Goal: Understand site structure: Understand site structure

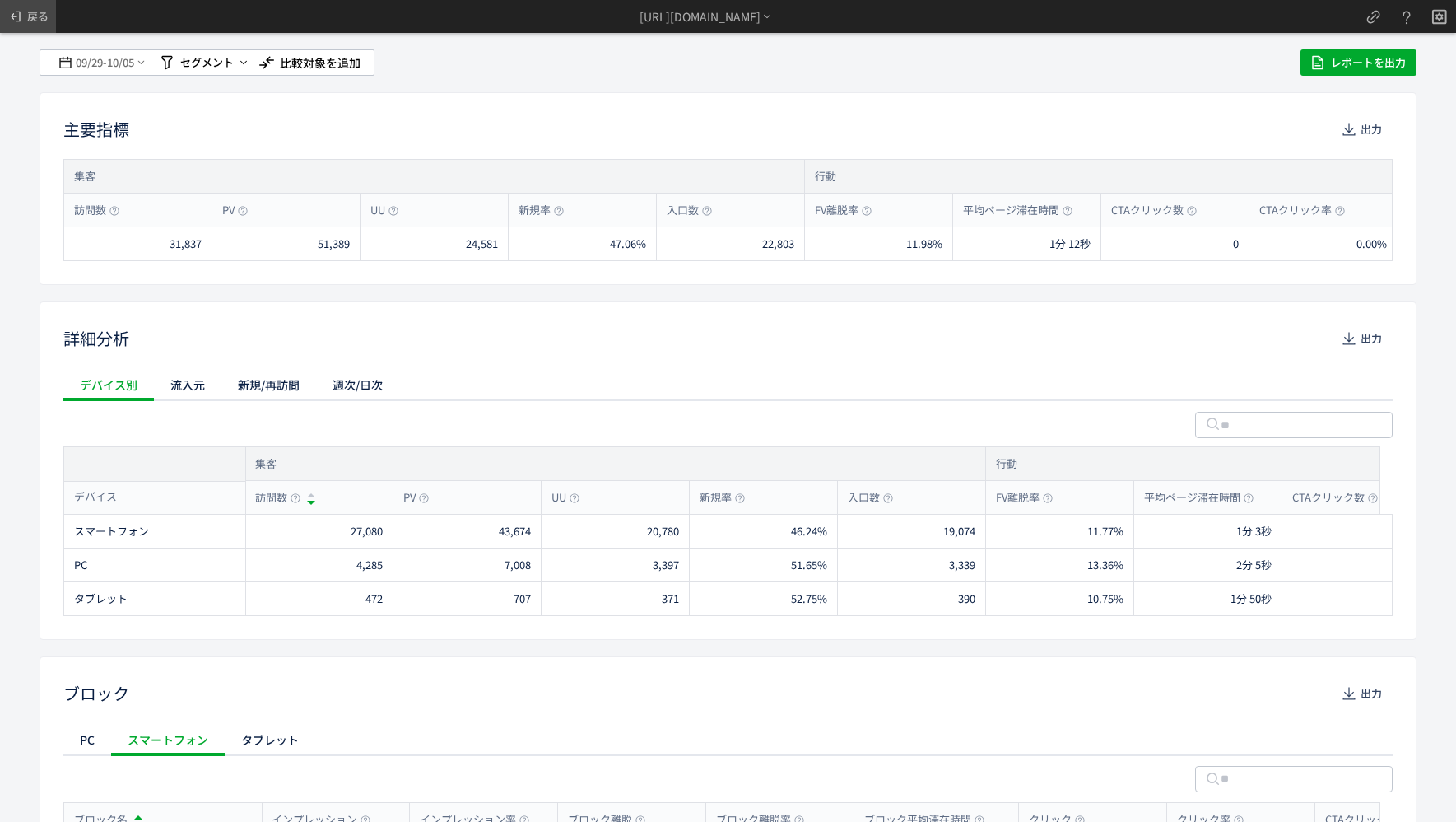
click at [32, 6] on span "戻る" at bounding box center [38, 16] width 21 height 27
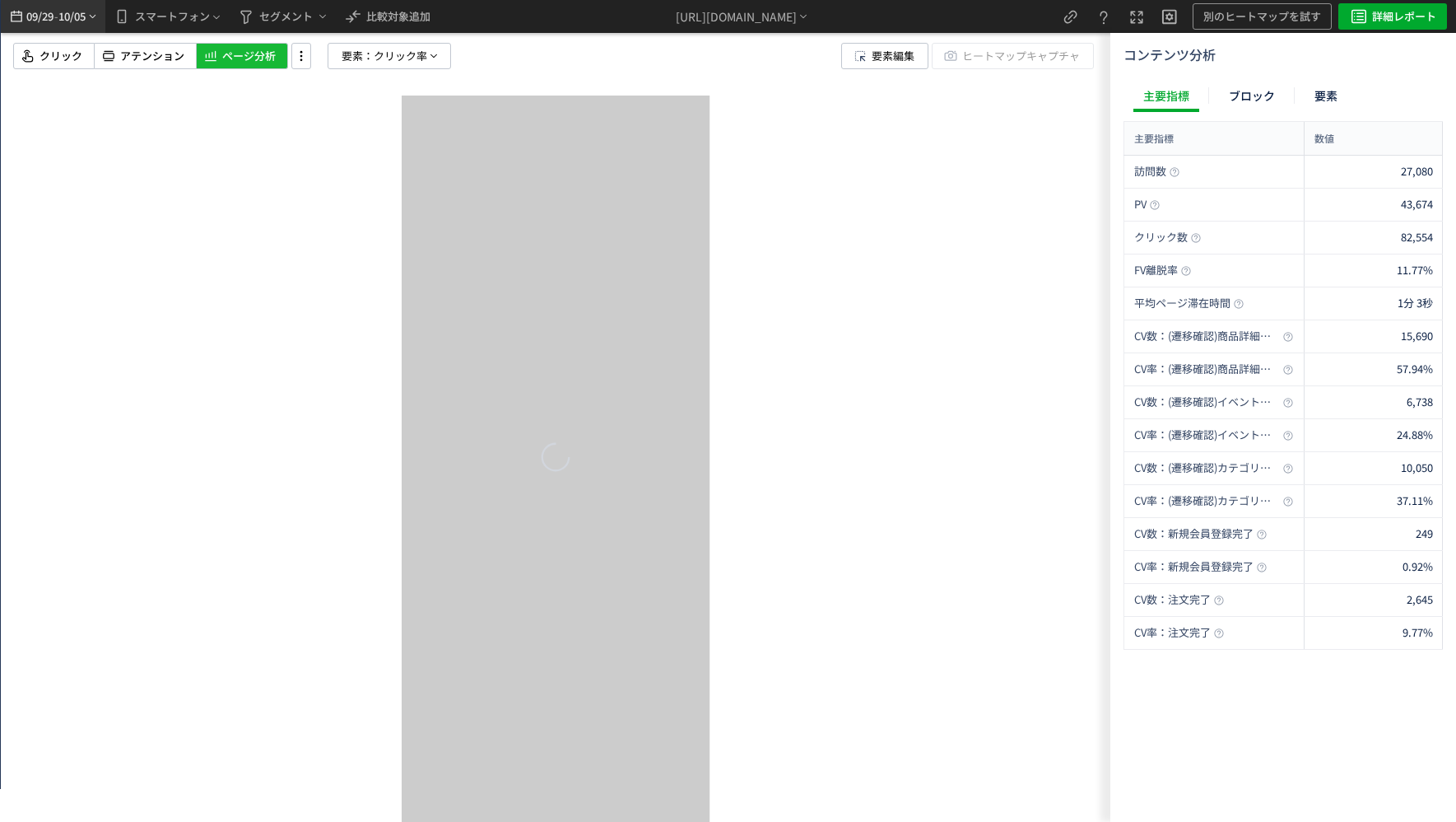
click at [54, 25] on div "09/29 - 10/05" at bounding box center [53, 16] width 91 height 33
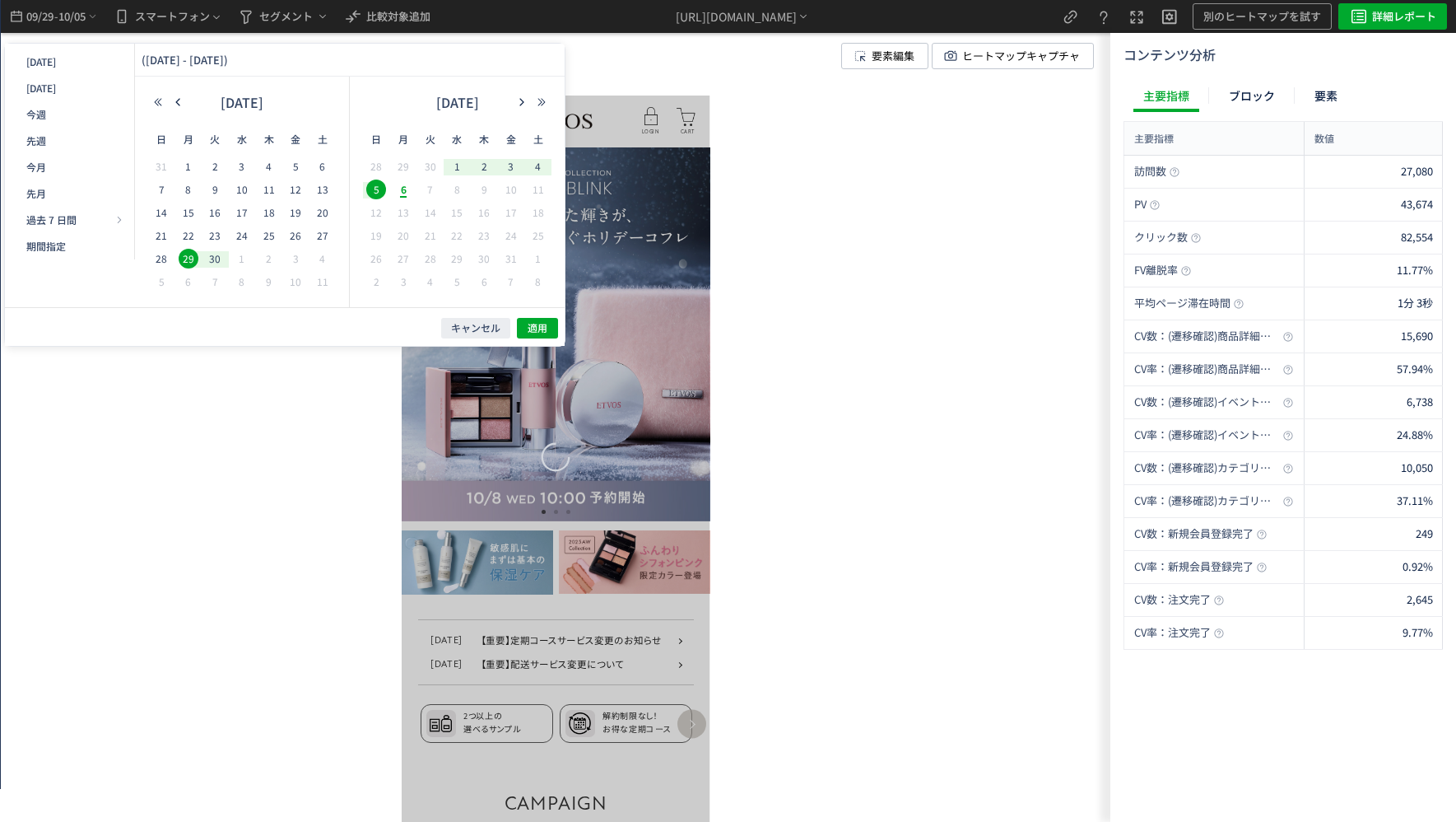
click at [639, 211] on div at bounding box center [556, 459] width 309 height 727
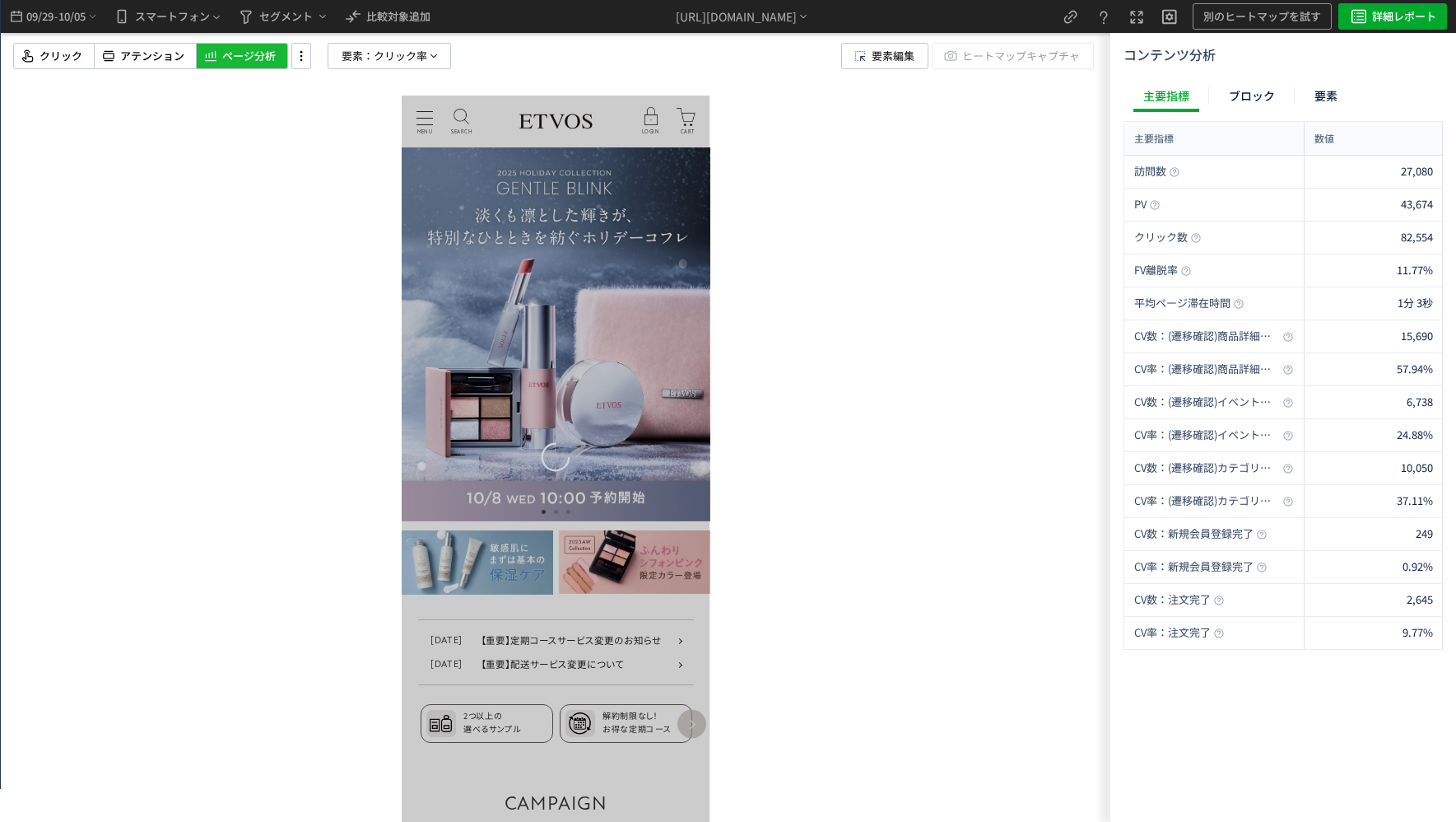
click at [577, 212] on div at bounding box center [556, 459] width 309 height 727
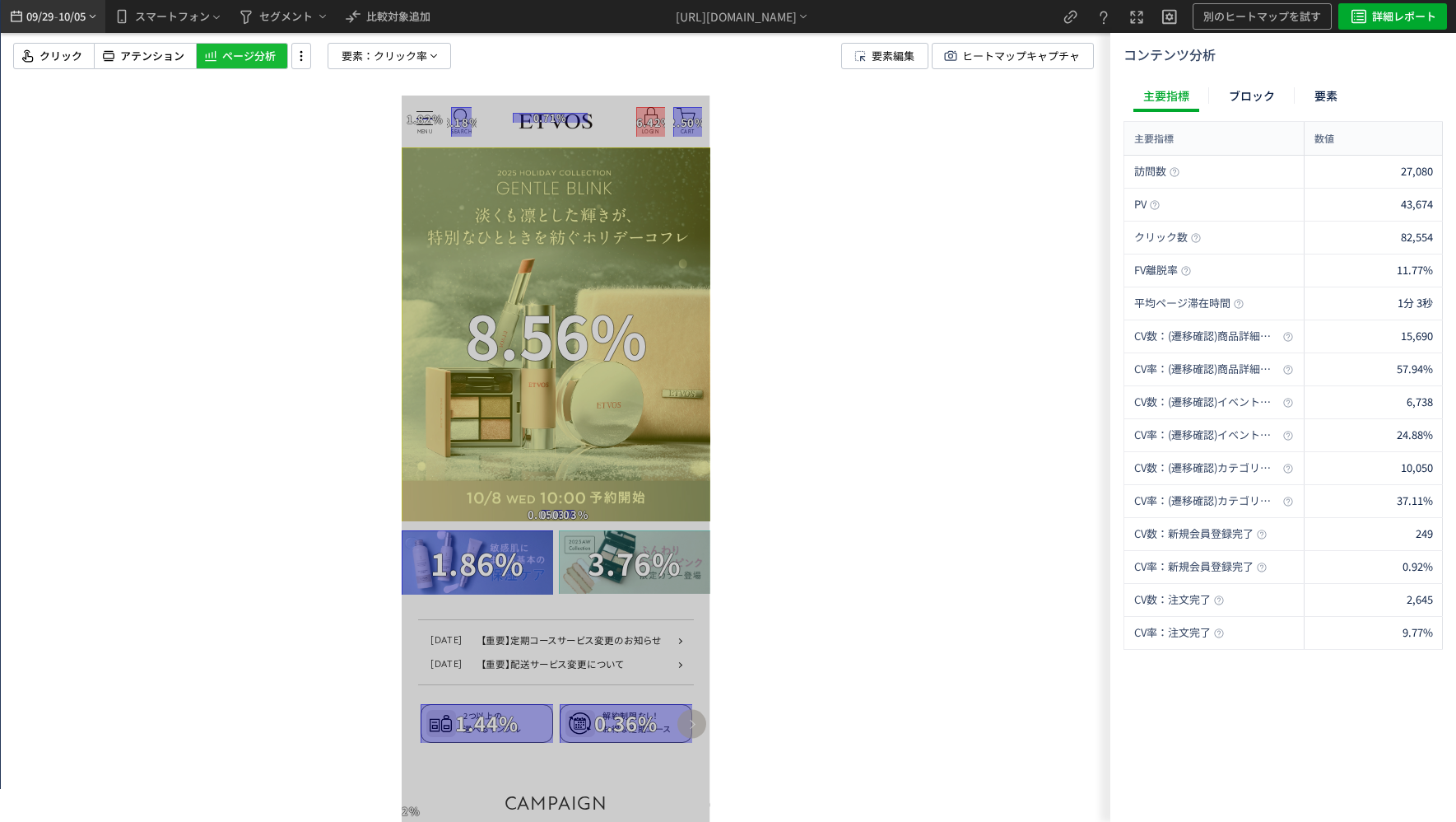
click at [81, 17] on span "10/05" at bounding box center [72, 16] width 28 height 33
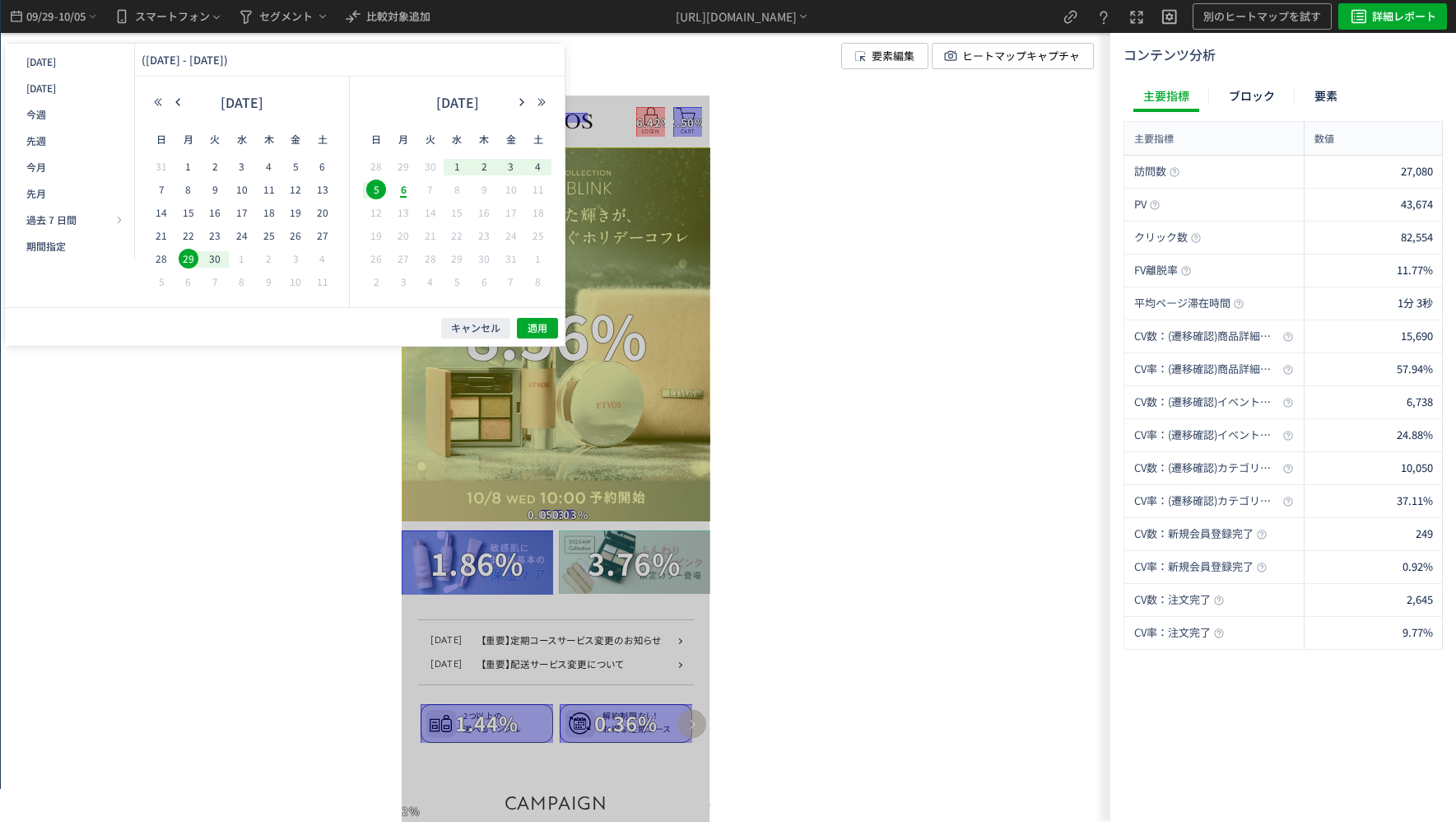
click at [538, 25] on div "[URL][DOMAIN_NAME]" at bounding box center [743, 16] width 584 height 33
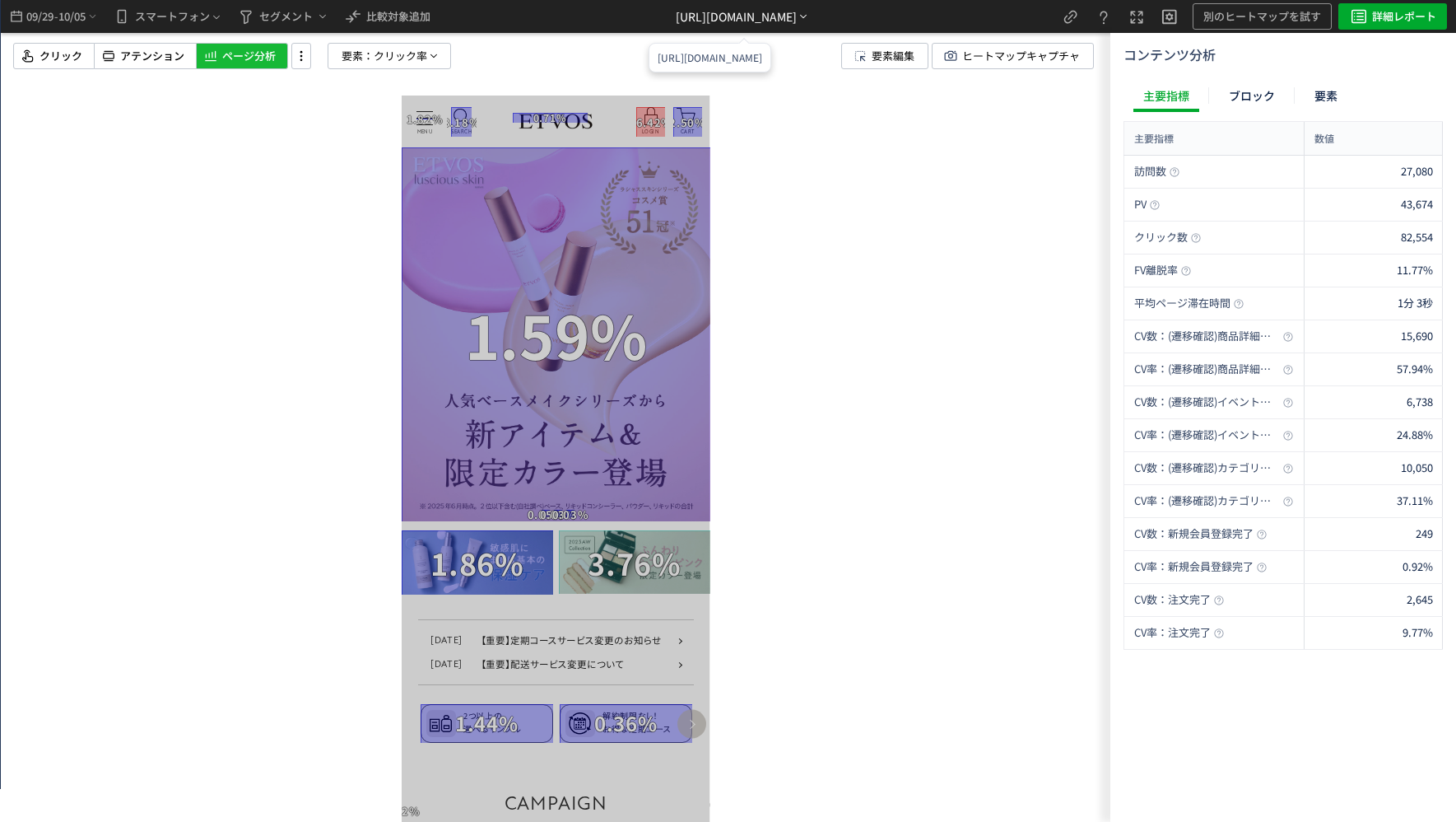
click at [676, 10] on div "[URL][DOMAIN_NAME]" at bounding box center [736, 17] width 121 height 17
click at [712, 58] on li "別ページに移動" at bounding box center [743, 63] width 141 height 27
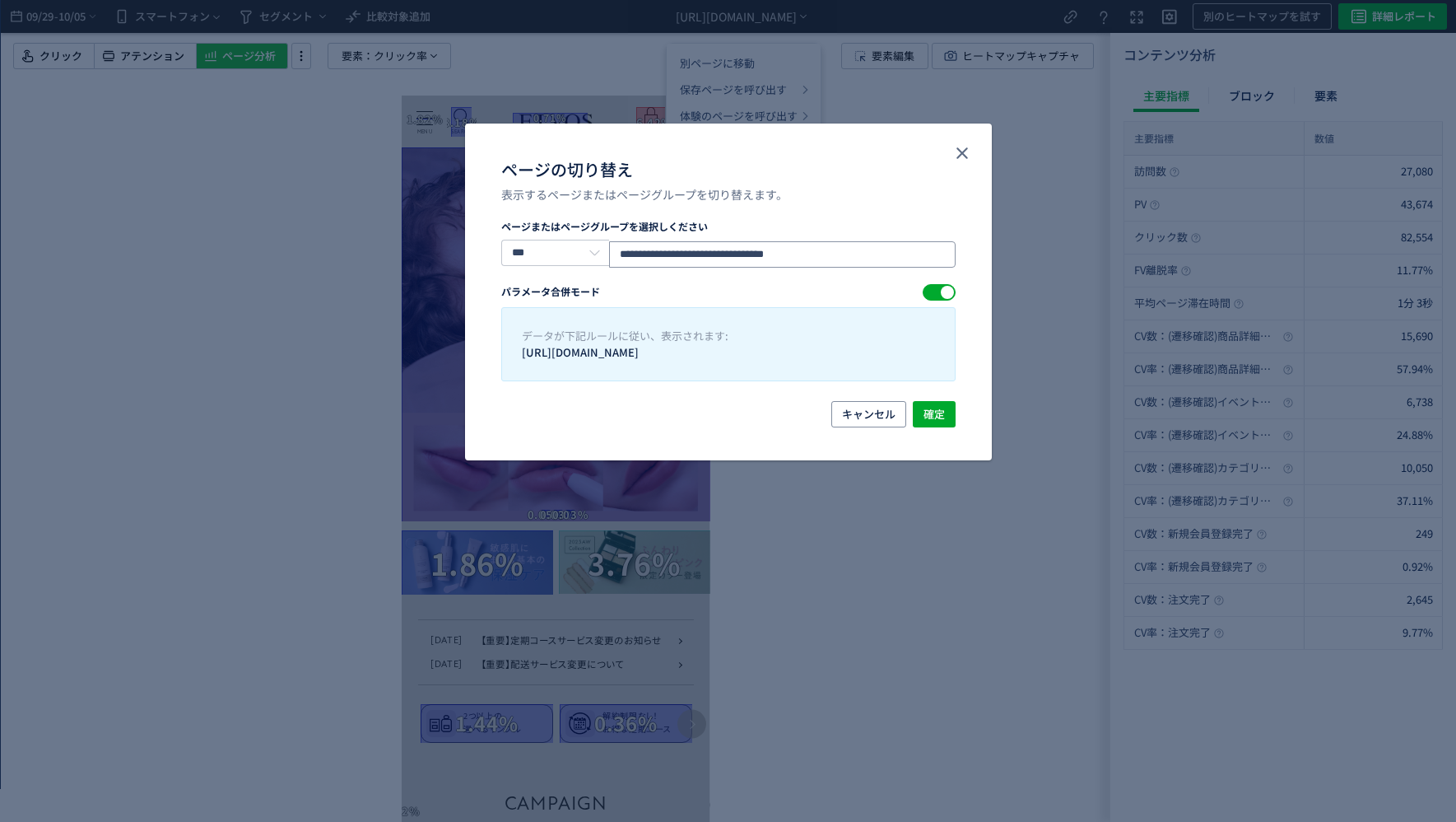
drag, startPoint x: 843, startPoint y: 257, endPoint x: 464, endPoint y: 237, distance: 379.5
click at [464, 237] on div "**********" at bounding box center [728, 411] width 1456 height 822
paste input "ページの切り替え"
type input "**********"
click at [936, 410] on span "確定" at bounding box center [934, 414] width 21 height 27
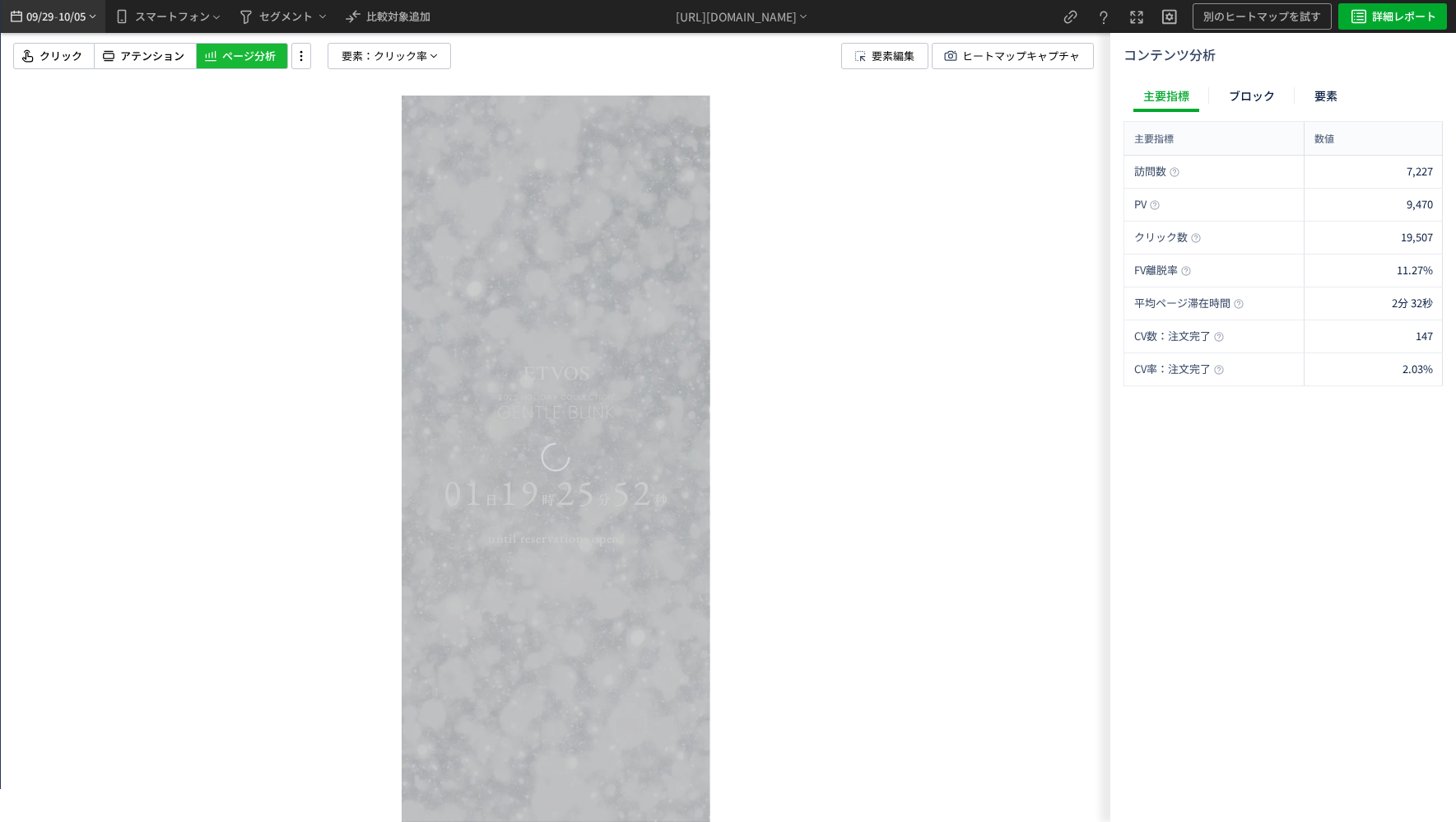
click at [90, 25] on div "09/29 - 10/05" at bounding box center [53, 16] width 91 height 33
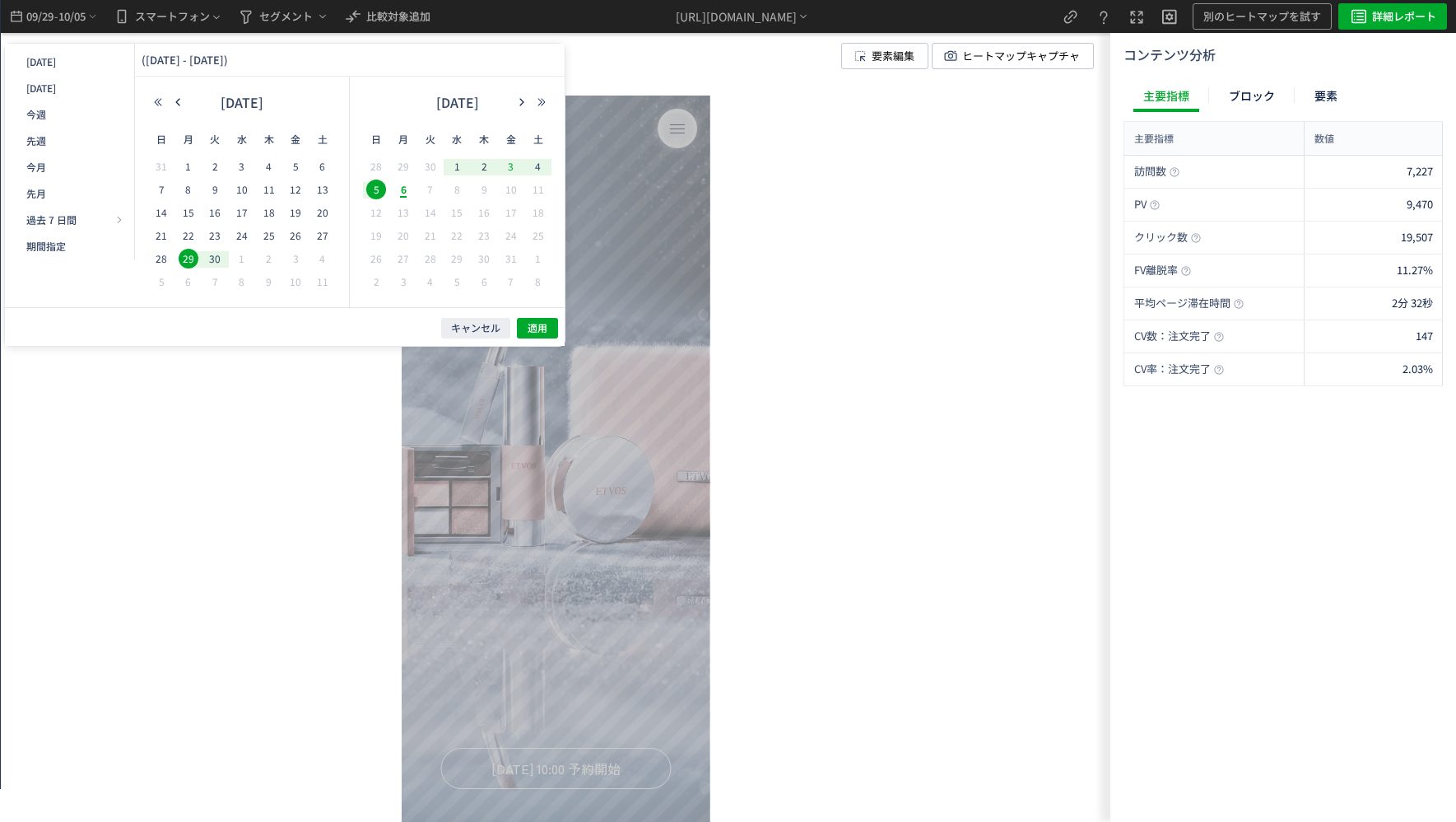
click at [511, 165] on span "3" at bounding box center [511, 166] width 20 height 20
click at [374, 190] on span "5" at bounding box center [376, 189] width 20 height 20
click at [521, 320] on button "適用" at bounding box center [537, 328] width 41 height 21
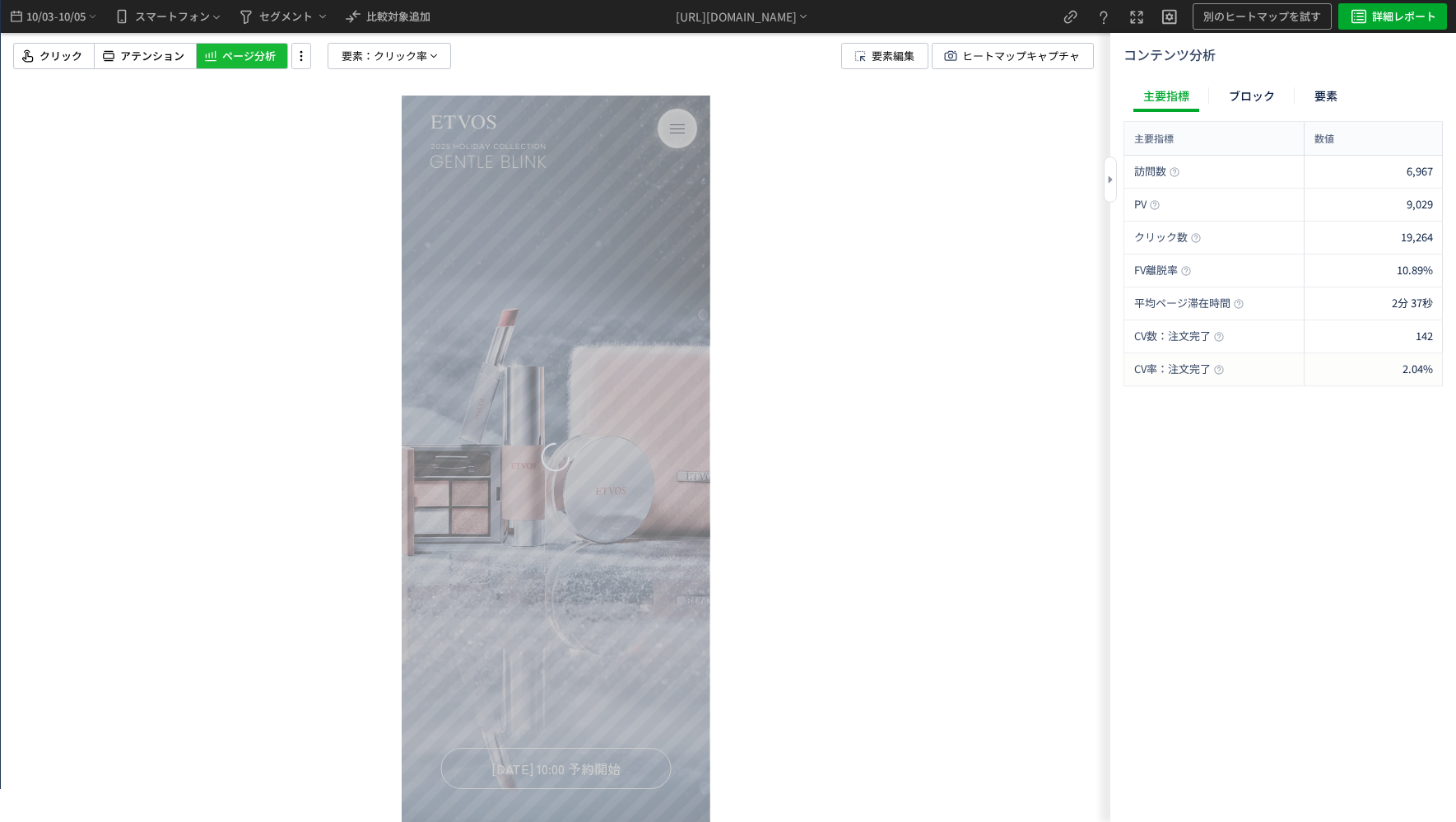
click at [1363, 374] on div "2.04%" at bounding box center [1374, 368] width 138 height 32
click at [1344, 335] on div "142" at bounding box center [1374, 336] width 138 height 32
click at [1344, 170] on div "6,967" at bounding box center [1374, 171] width 138 height 32
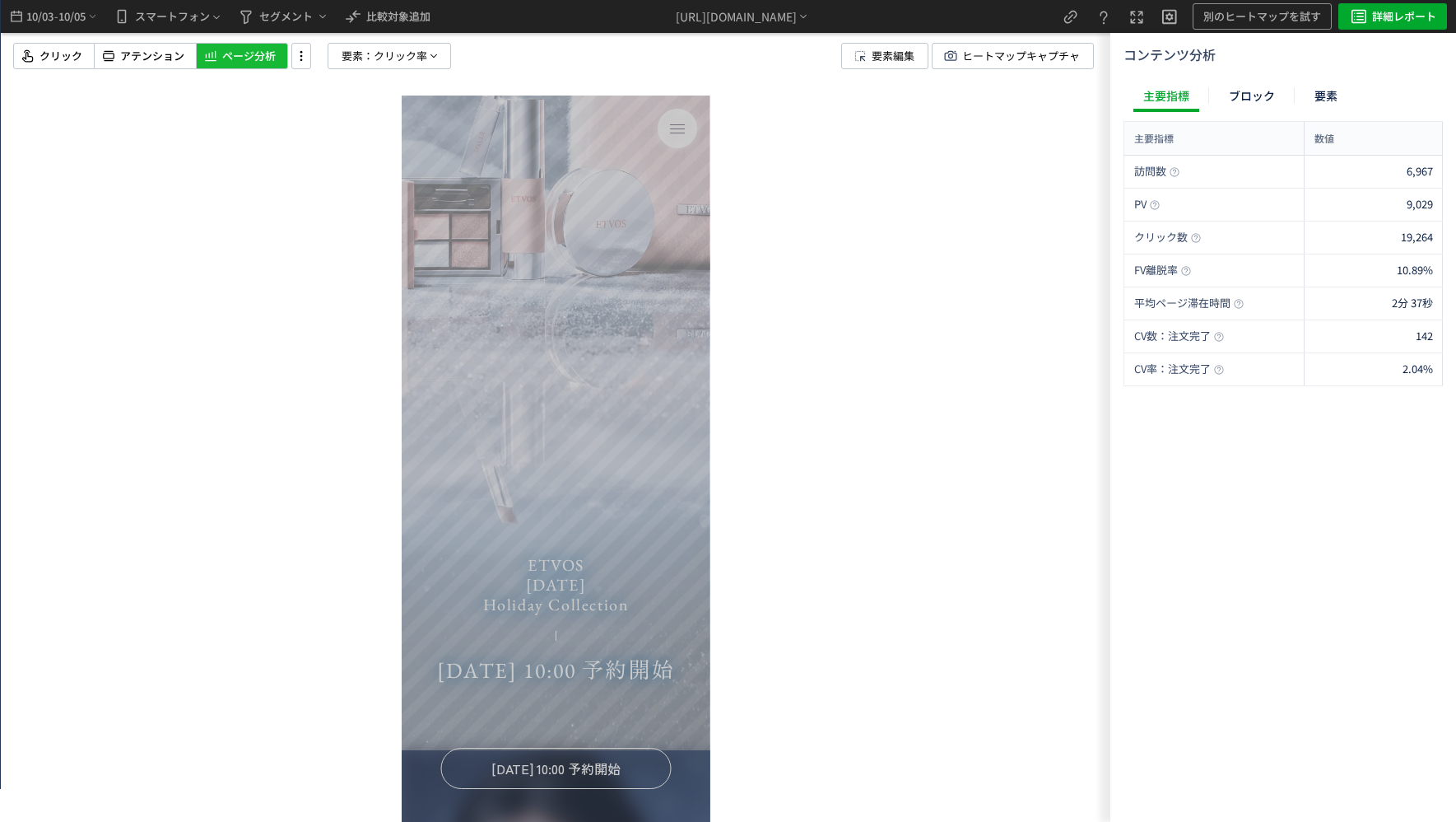
scroll to position [330, 0]
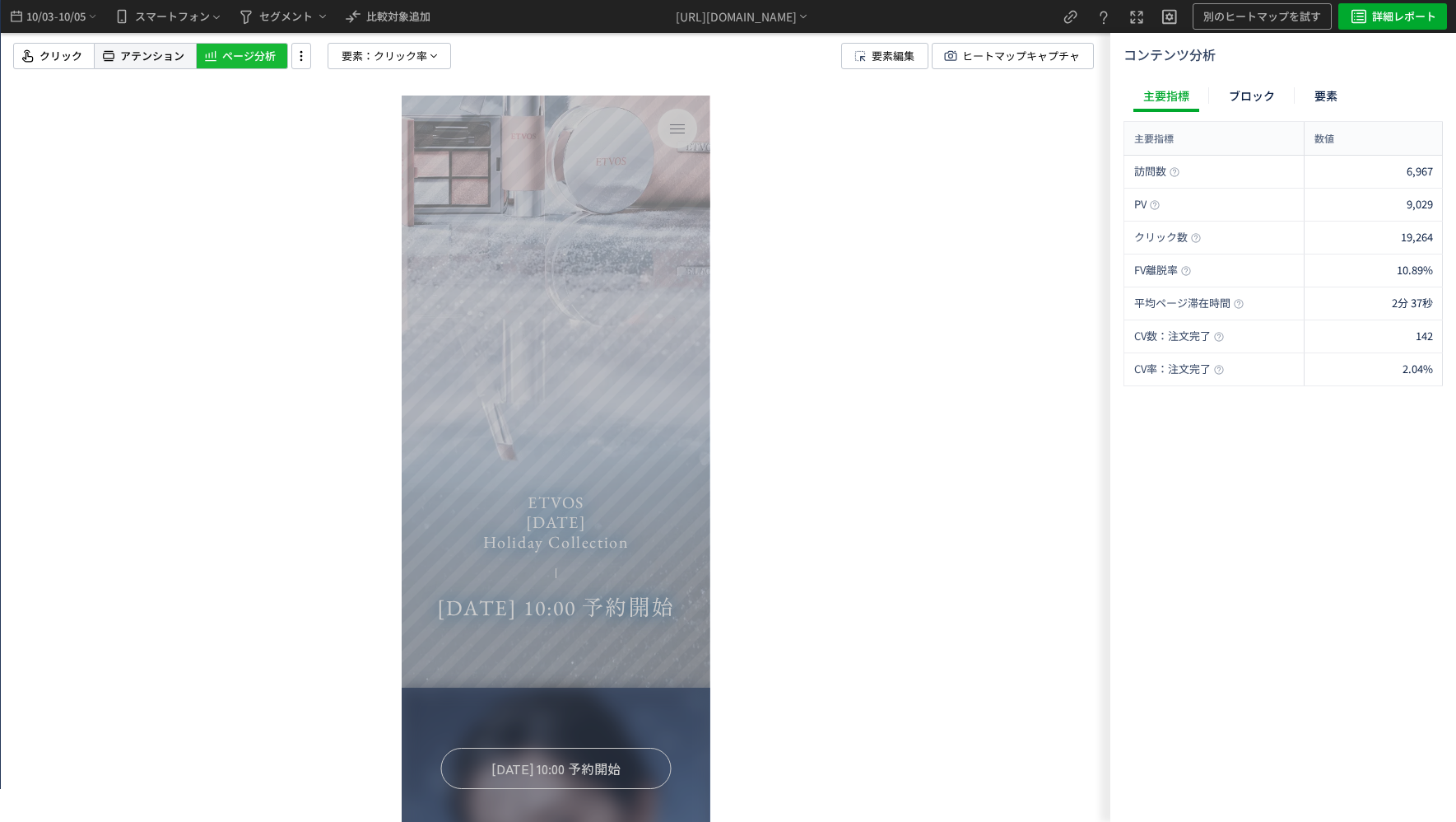
click at [144, 52] on span "アテンション" at bounding box center [152, 57] width 64 height 15
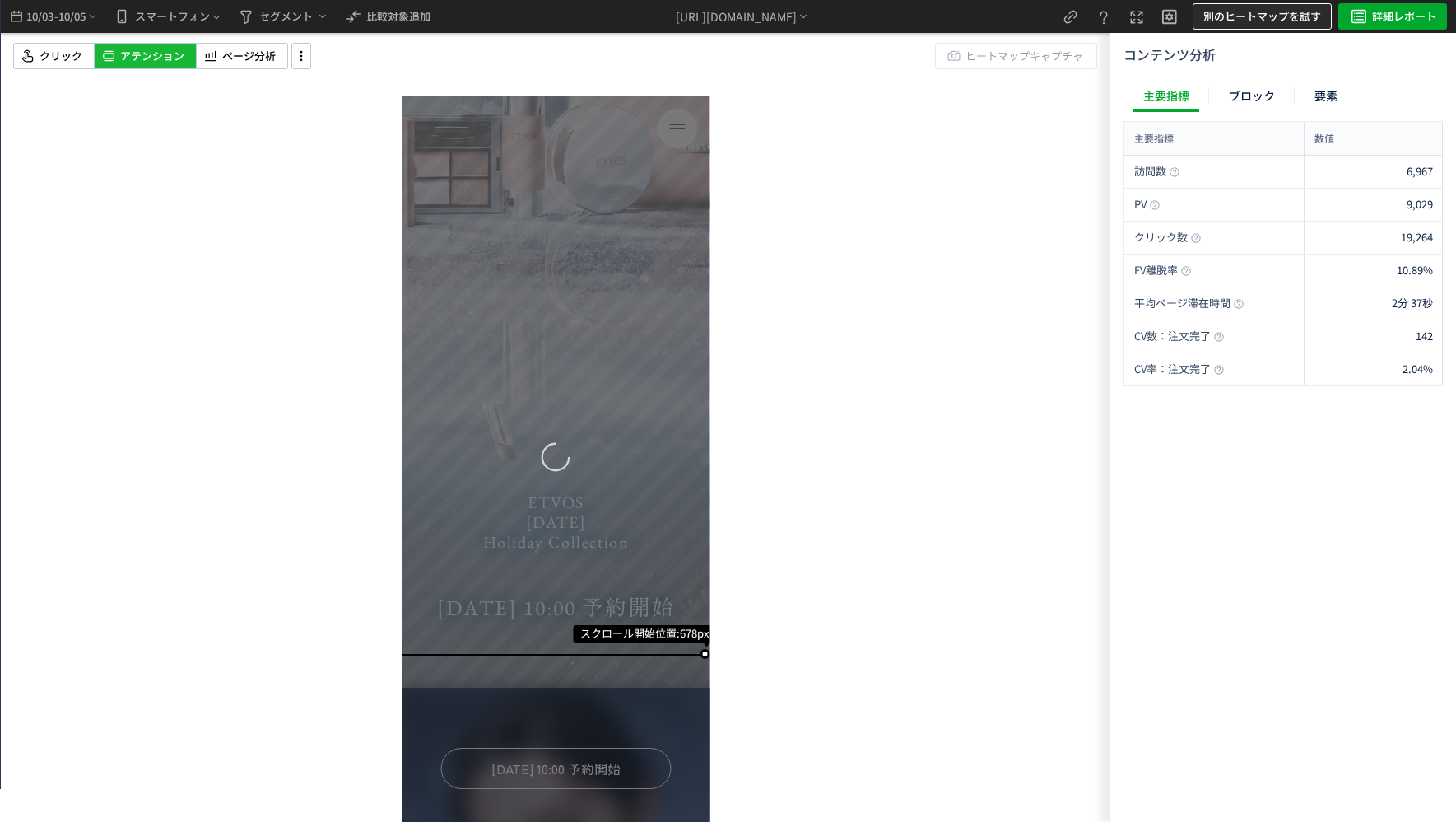
click at [1272, 27] on span "別のヒートマップを試す" at bounding box center [1262, 16] width 118 height 27
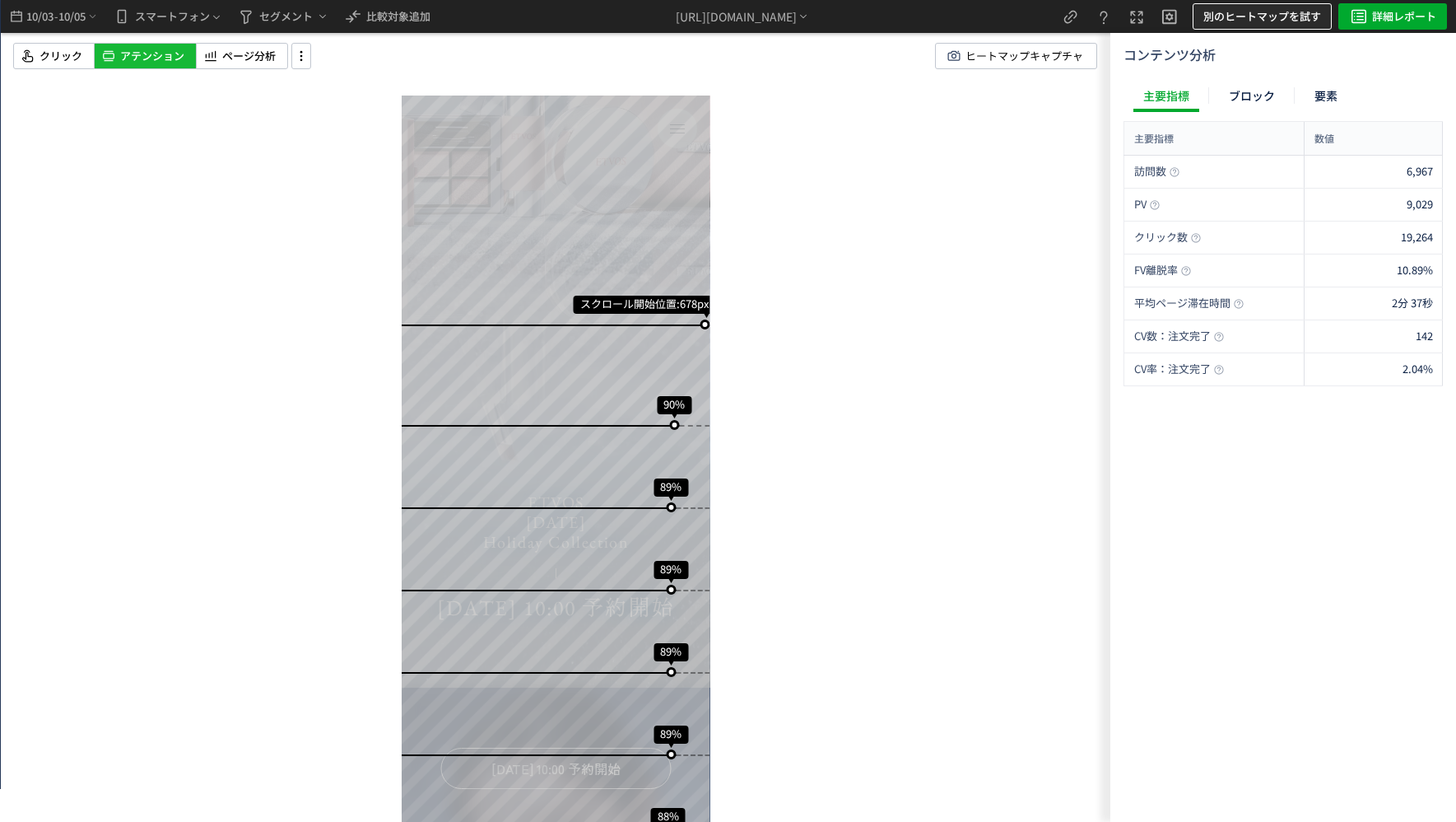
click at [1254, 19] on span "別のヒートマップを試す" at bounding box center [1262, 16] width 118 height 27
click at [1230, 113] on p "β版ヒートマップ(スマートモード)" at bounding box center [1253, 123] width 177 height 30
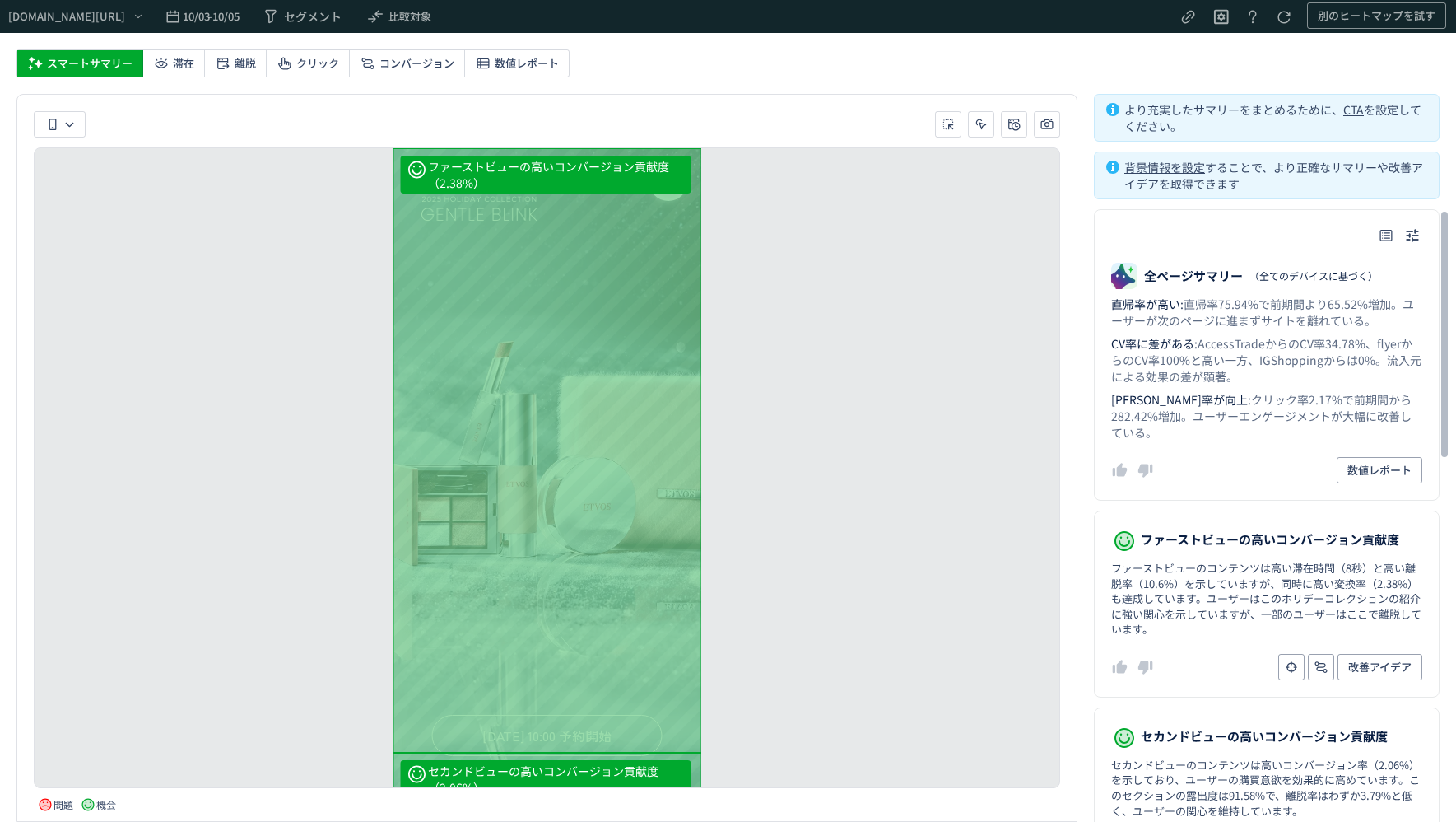
click at [1237, 307] on span "直帰率75.94%で前期間より65.52%増加。ユーザーが次のページに進まずサイトを離れている。" at bounding box center [1262, 312] width 303 height 33
click at [1326, 372] on dd "CV率に差がある : AccessTradeからのCV率34.78%、flyerからのCV率100%と高い一方、IGShoppingからは0%。流入元による効…" at bounding box center [1266, 360] width 311 height 50
click at [1228, 290] on dl "全ページサマリー （全てのデバイスに基づく） 直帰率が高い : 直帰率75.94%で前期間より65.52%増加。ユーザーが次のページに進まずサイトを離れている…" at bounding box center [1266, 355] width 346 height 291
click at [1233, 535] on dt "ファーストビューの高いコンバージョン貢献度" at bounding box center [1266, 541] width 311 height 27
click at [1247, 600] on dd "ファーストビューのコンテンツは高い滞在時間（8秒）と高い離脱率（10.6%）を示していますが、同時に高い変換率（2.38%）も達成しています。ユーザーはこのホ…" at bounding box center [1266, 599] width 311 height 76
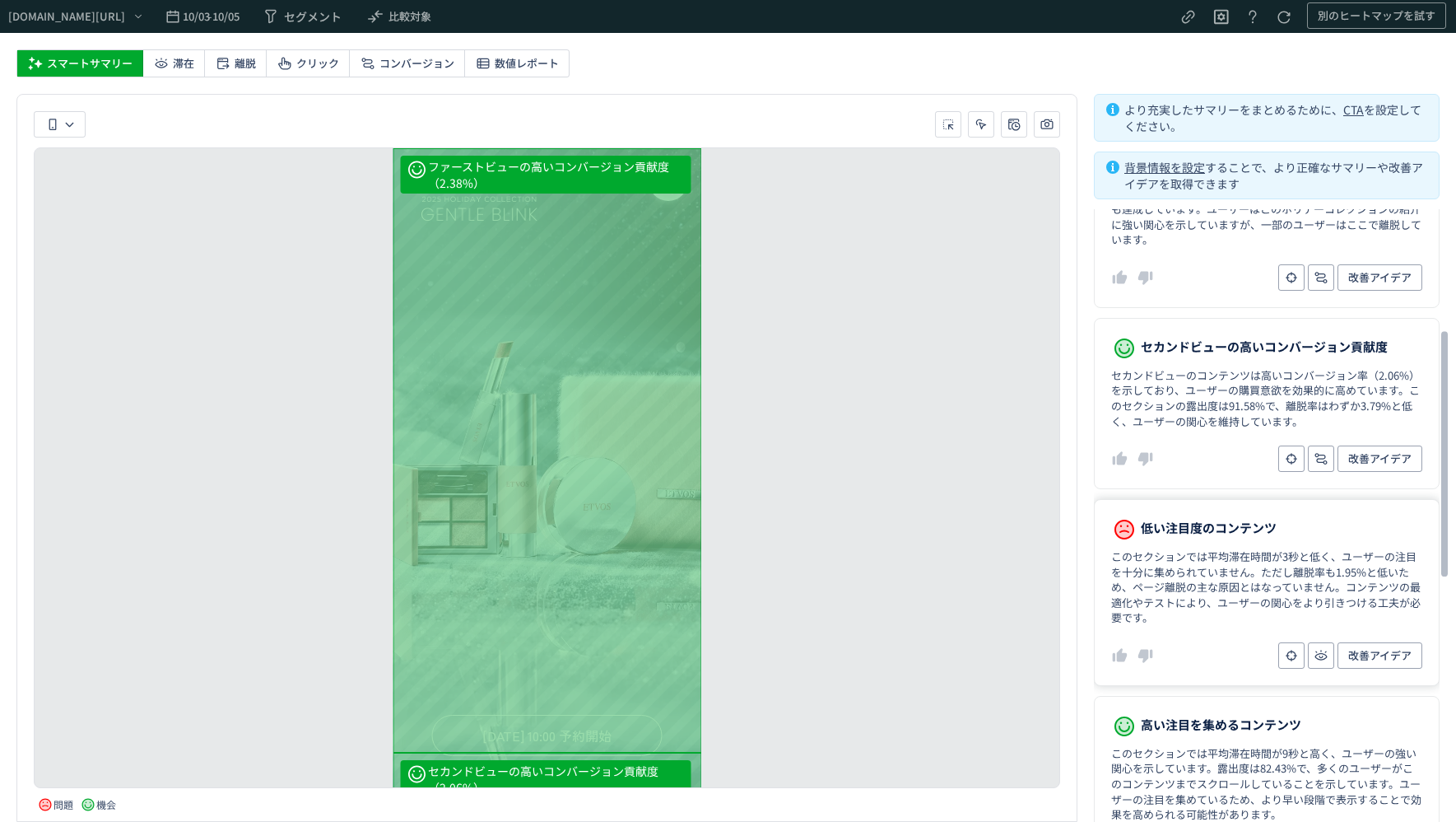
scroll to position [411, 0]
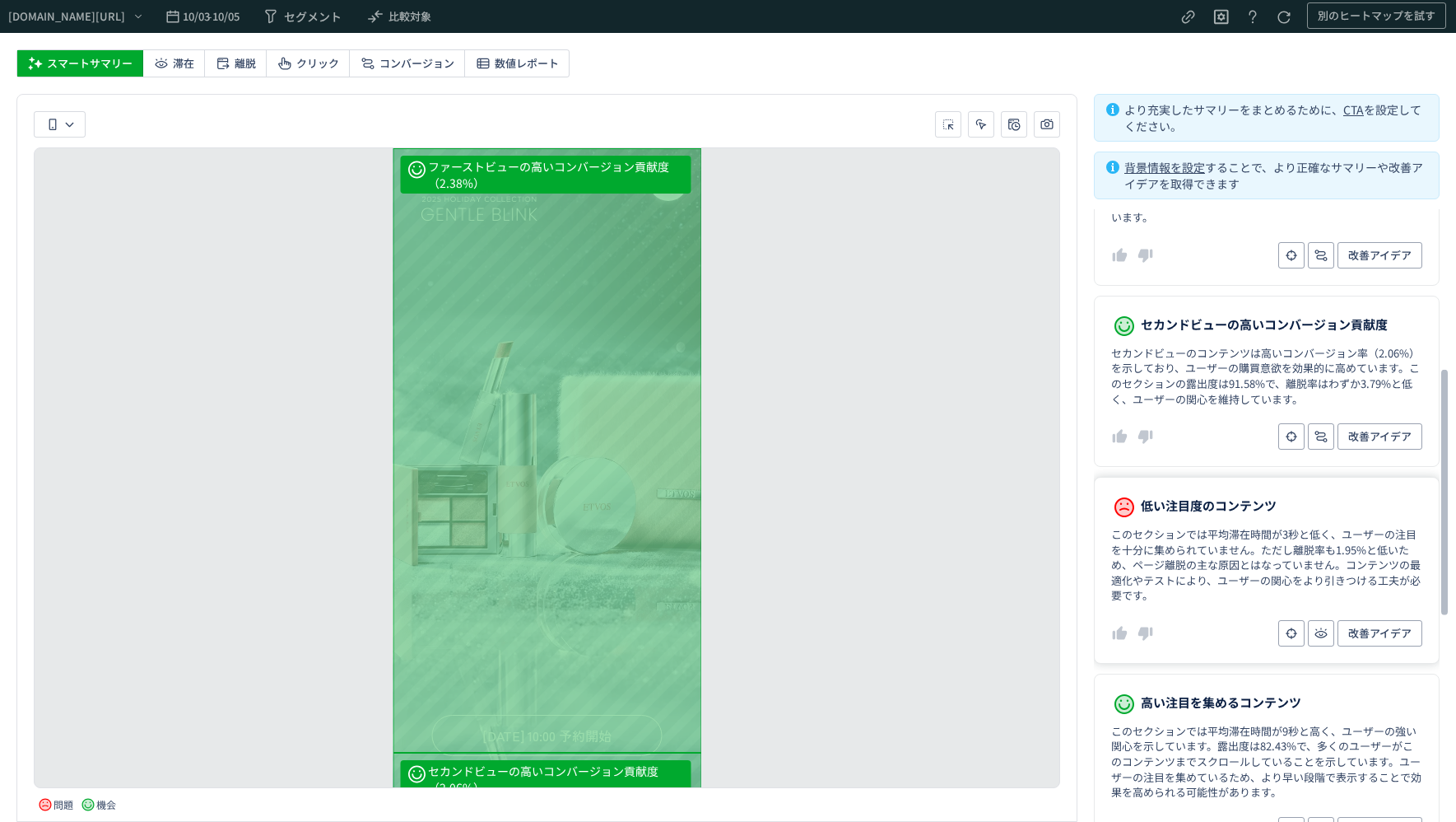
click at [1251, 527] on dd "このセクションでは平均滞在時間が3秒と低く、ユーザーの注目を十分に集められていません。ただし離脱率も1.95%と低いため、ページ離脱の主な原因とはなっていませ…" at bounding box center [1266, 565] width 311 height 76
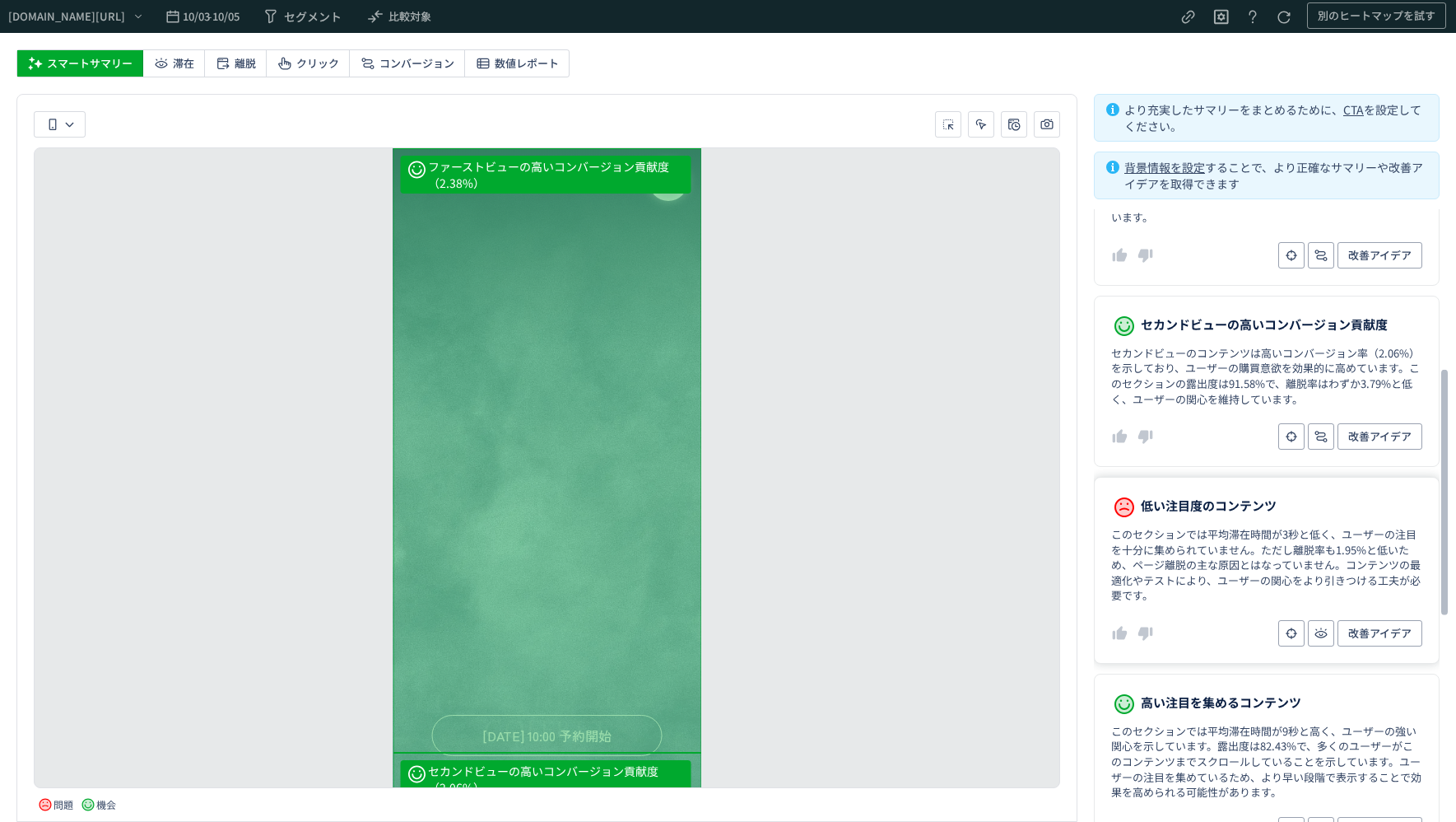
scroll to position [2028, 0]
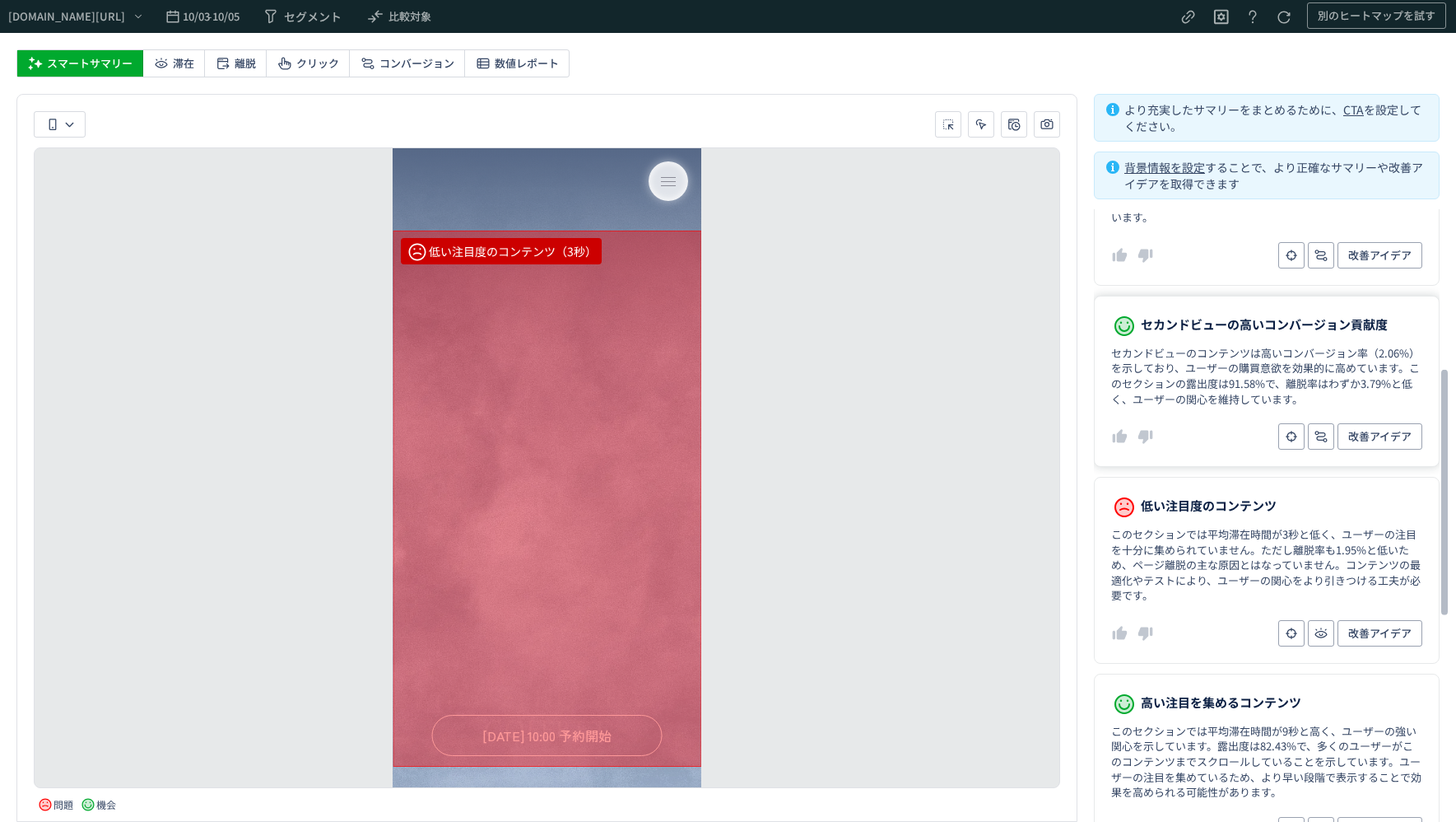
click at [1231, 372] on dd "セカンドビューのコンテンツは高いコンバージョン率（2.06%）を示しており、ユーザーの購買意欲を効果的に高めています。このセクションの露出度は91.58%で、…" at bounding box center [1266, 376] width 311 height 61
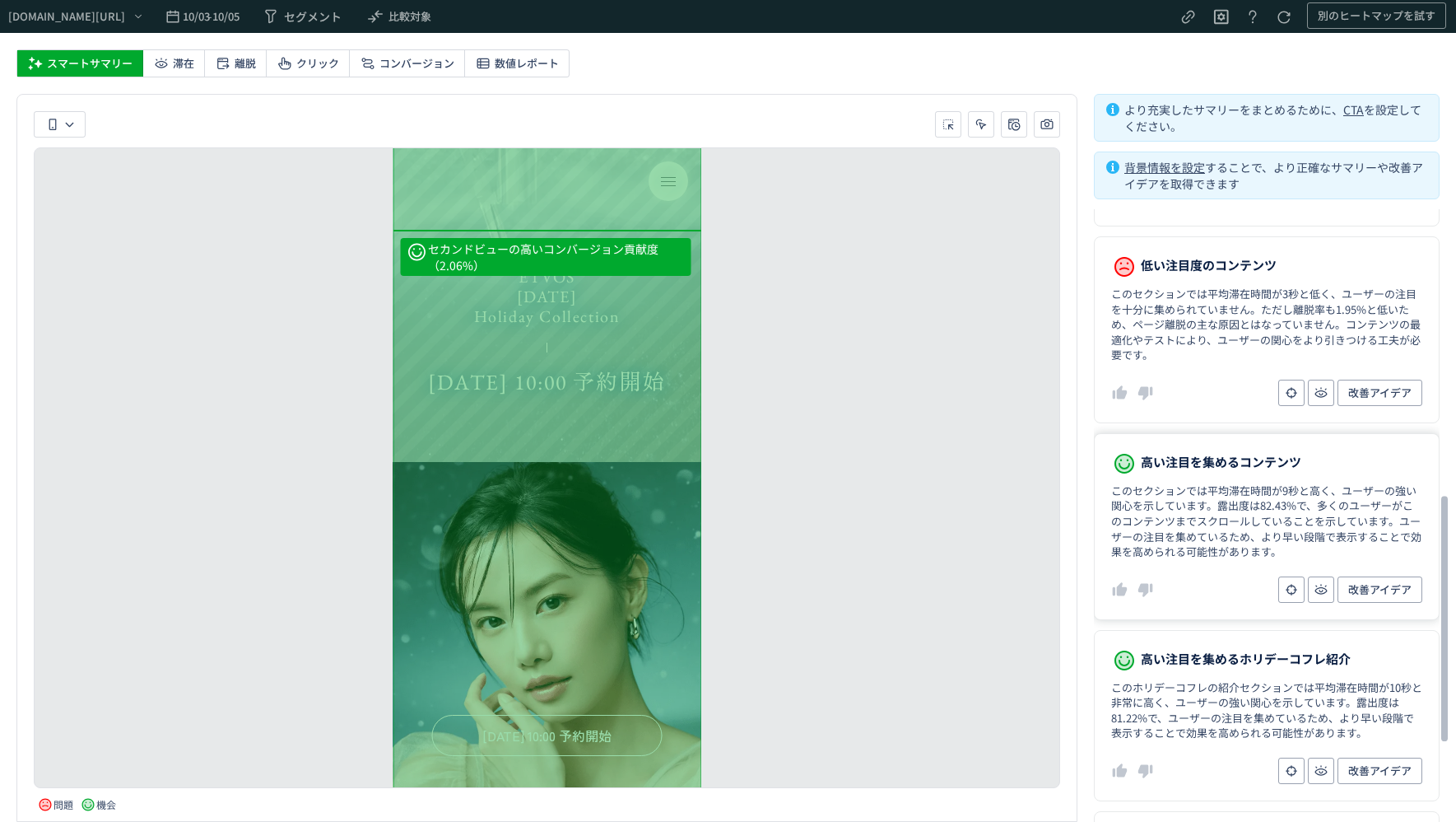
scroll to position [741, 0]
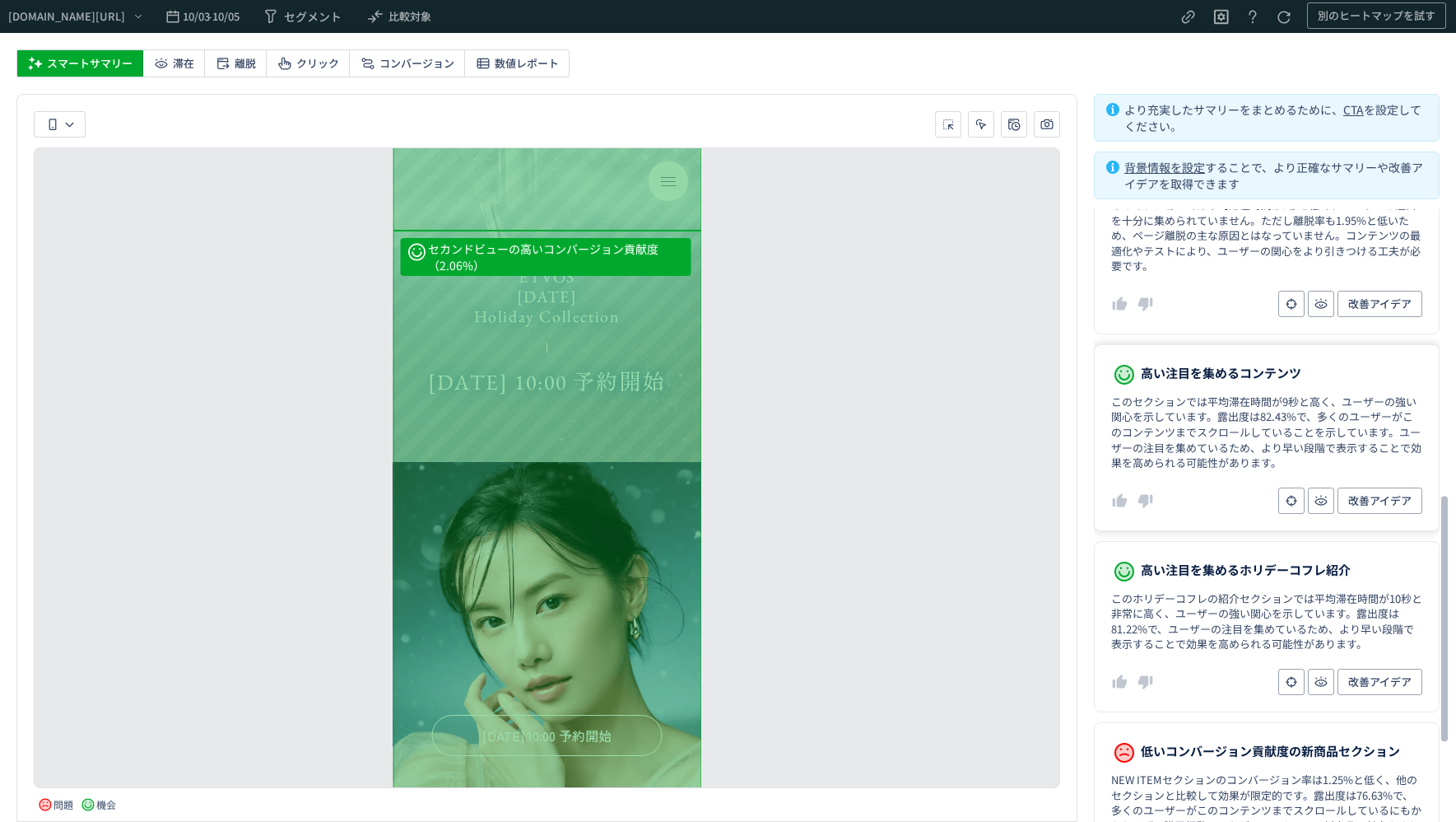
click at [1236, 488] on dd "改善アイデア" at bounding box center [1266, 501] width 311 height 27
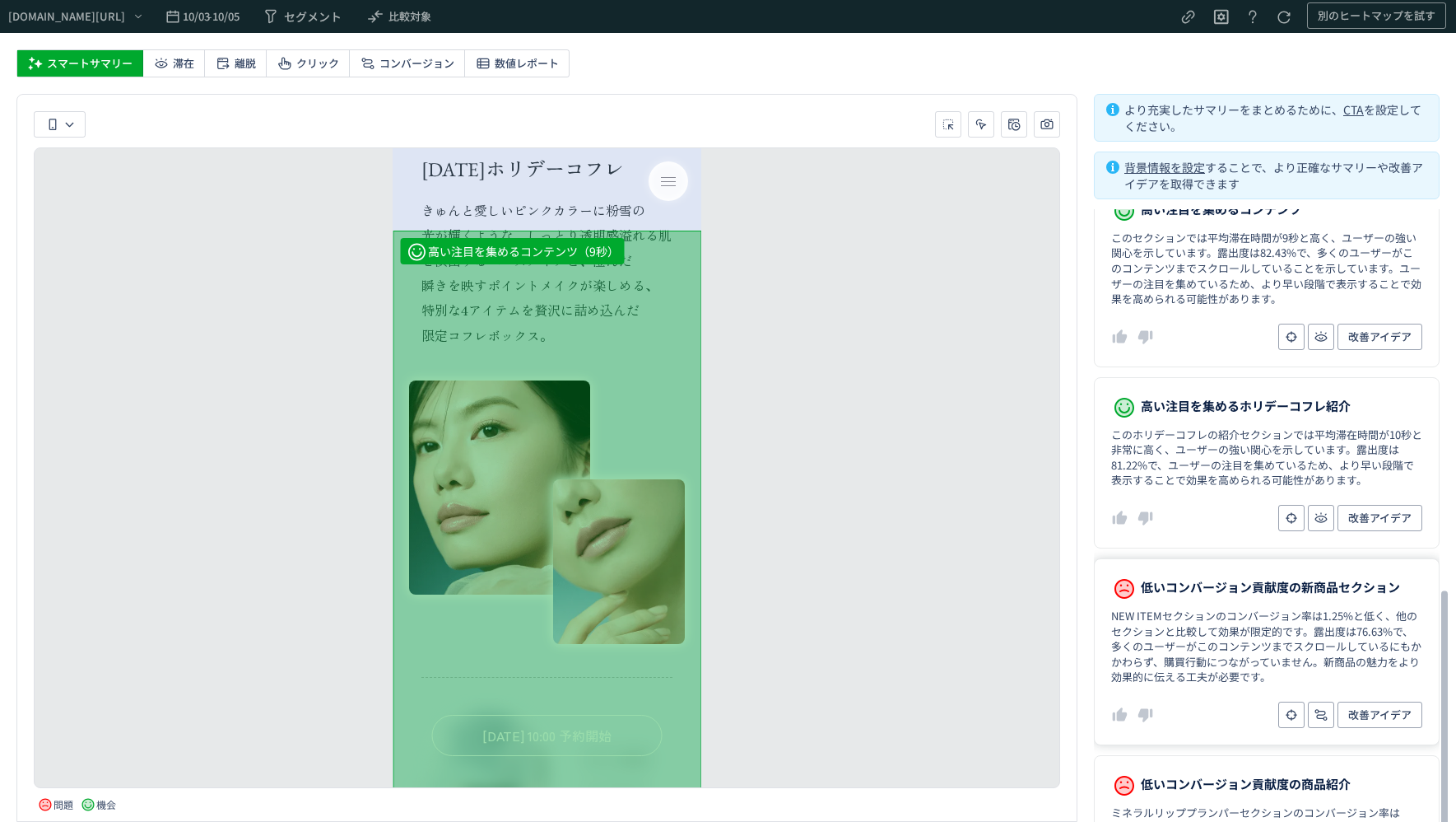
scroll to position [989, 0]
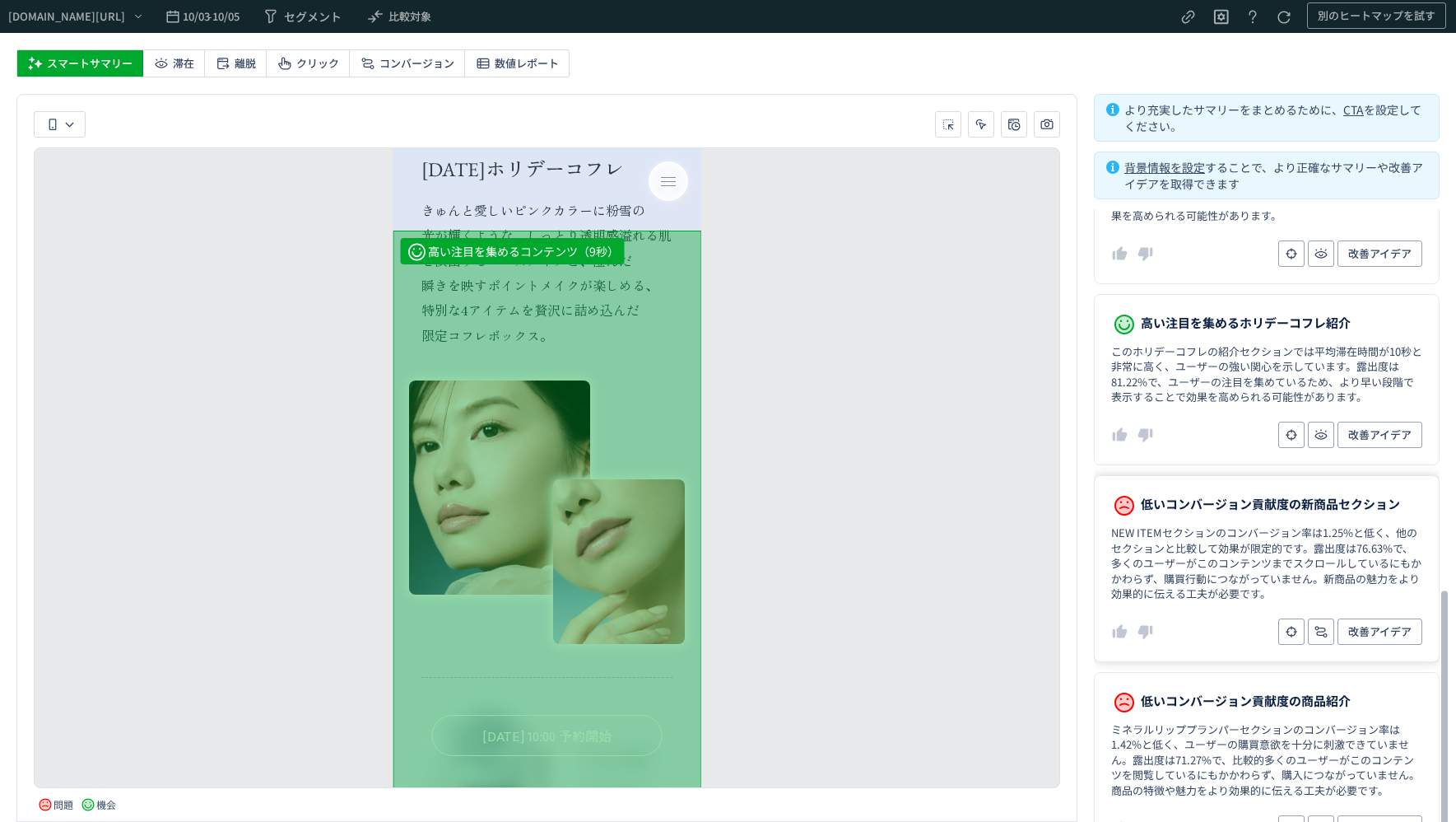
click at [1236, 492] on span "低いコンバージョン貢献度の新商品セクション" at bounding box center [1271, 503] width 259 height 23
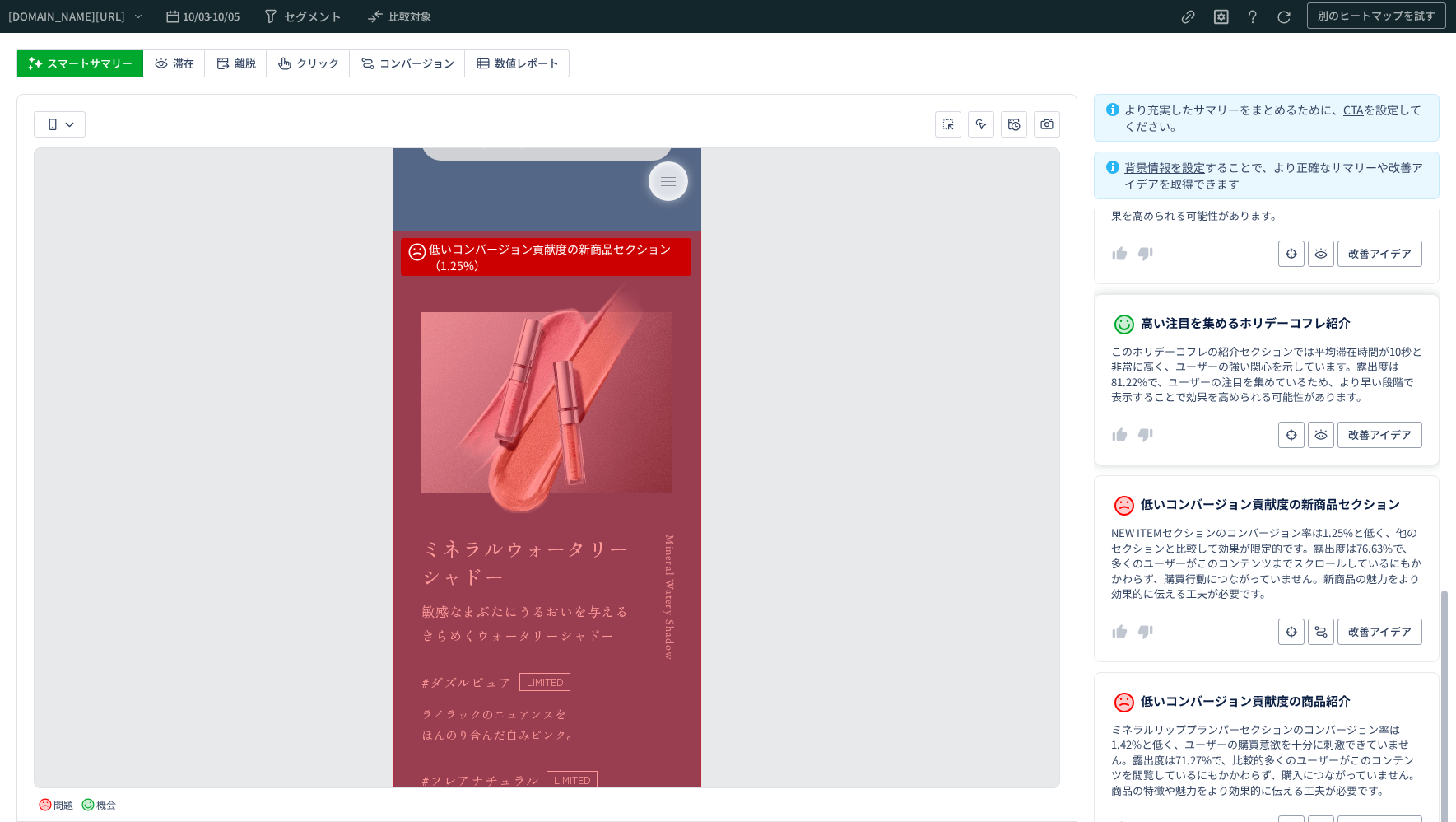
click at [1228, 384] on dd "このホリデーコフレの紹介セクションでは平均滞在時間が10秒と非常に高く、ユーザーの強い関心を示しています。露出度は81.22%で、ユーザーの注目を集めているた…" at bounding box center [1266, 374] width 311 height 61
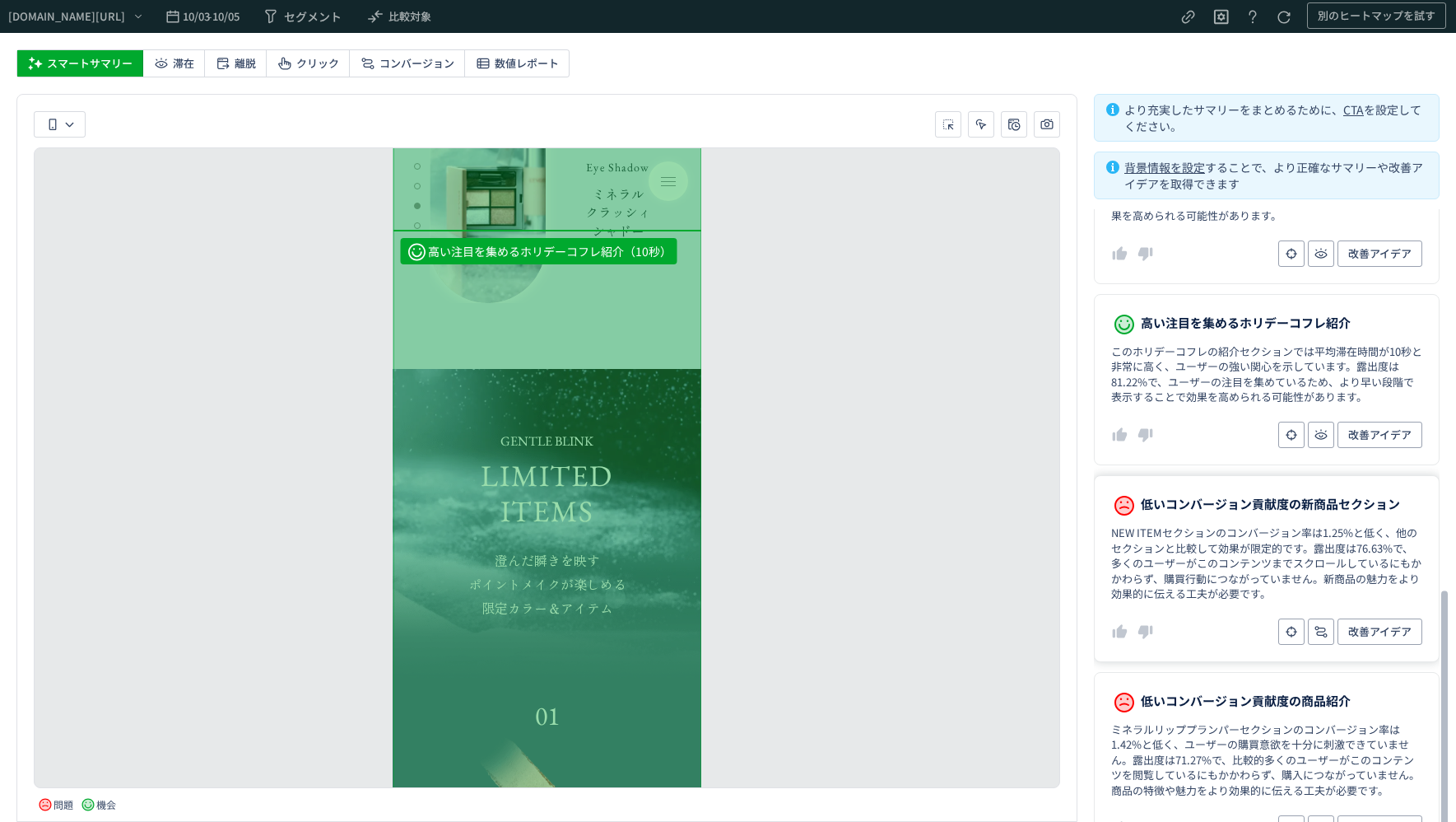
click at [1231, 505] on dl "低いコンバージョン貢献度の新商品セクション NEW ITEMセクションのコンバージョン率は1.25%と低く、他のセクションと比較して効果が限定的です。露出度は…" at bounding box center [1266, 569] width 346 height 187
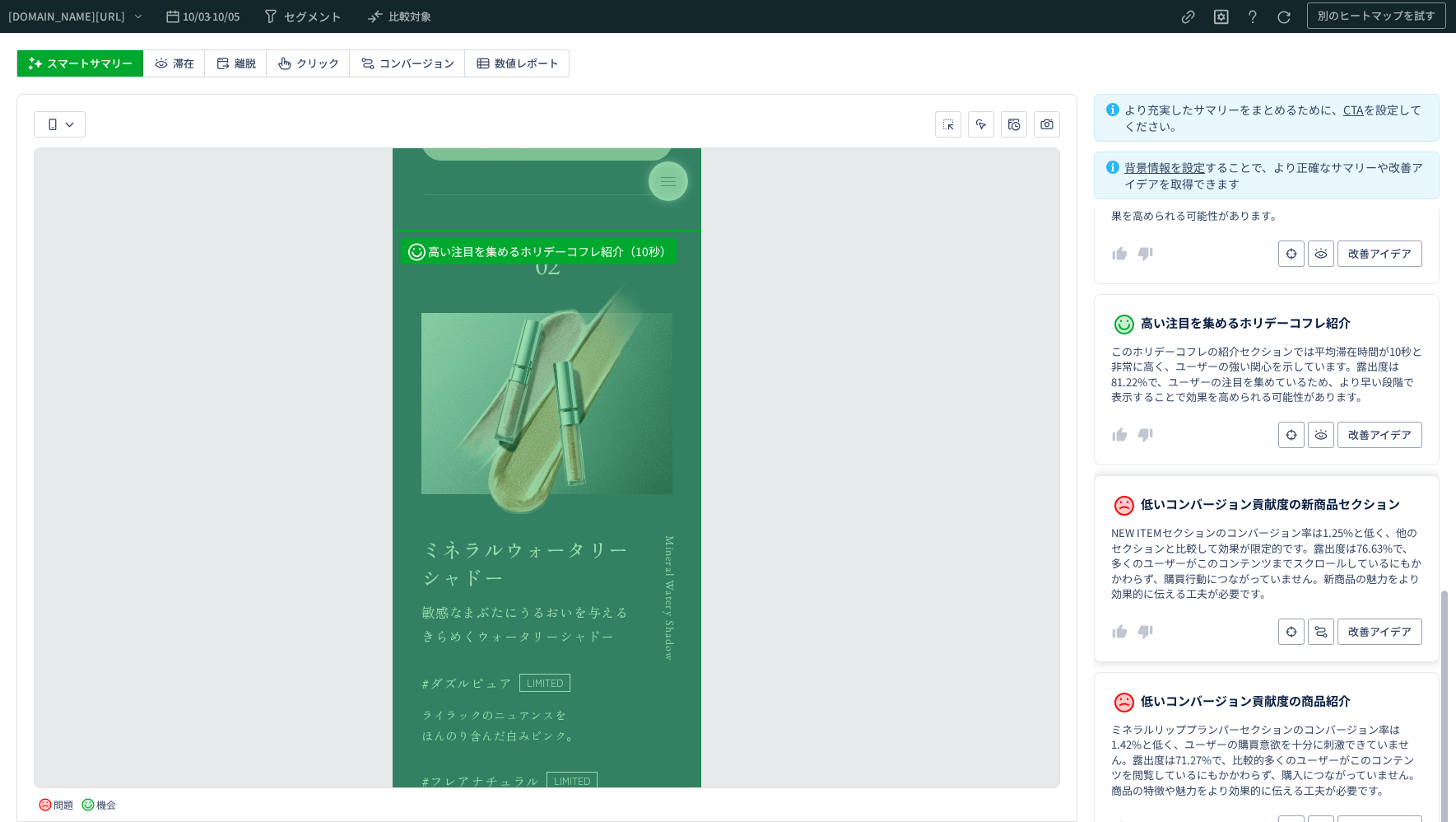
scroll to position [5119, 0]
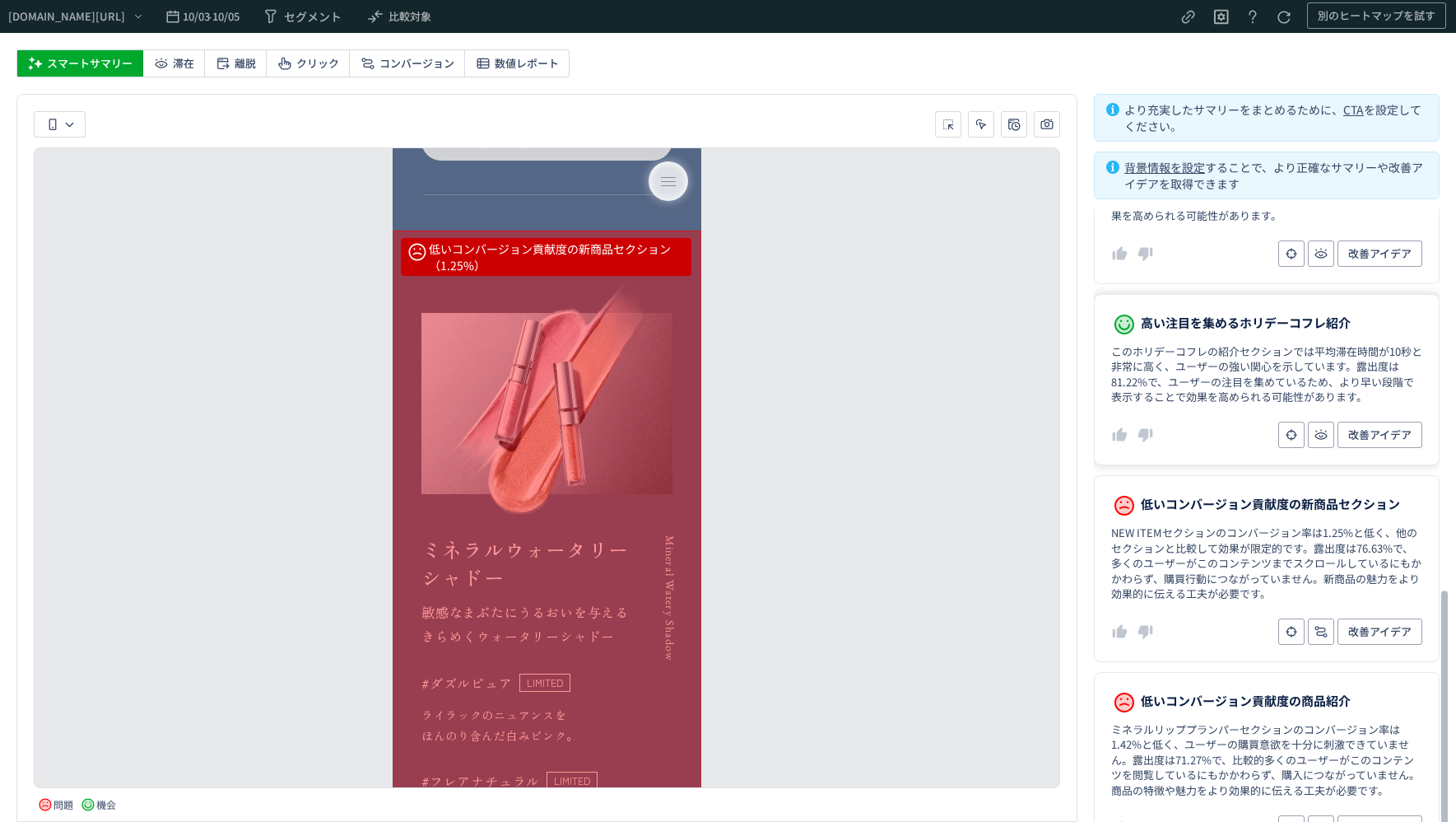
click at [1195, 344] on dd "このホリデーコフレの紹介セクションでは平均滞在時間が10秒と非常に高く、ユーザーの強い関心を示しています。露出度は81.22%で、ユーザーの注目を集めているた…" at bounding box center [1266, 374] width 311 height 61
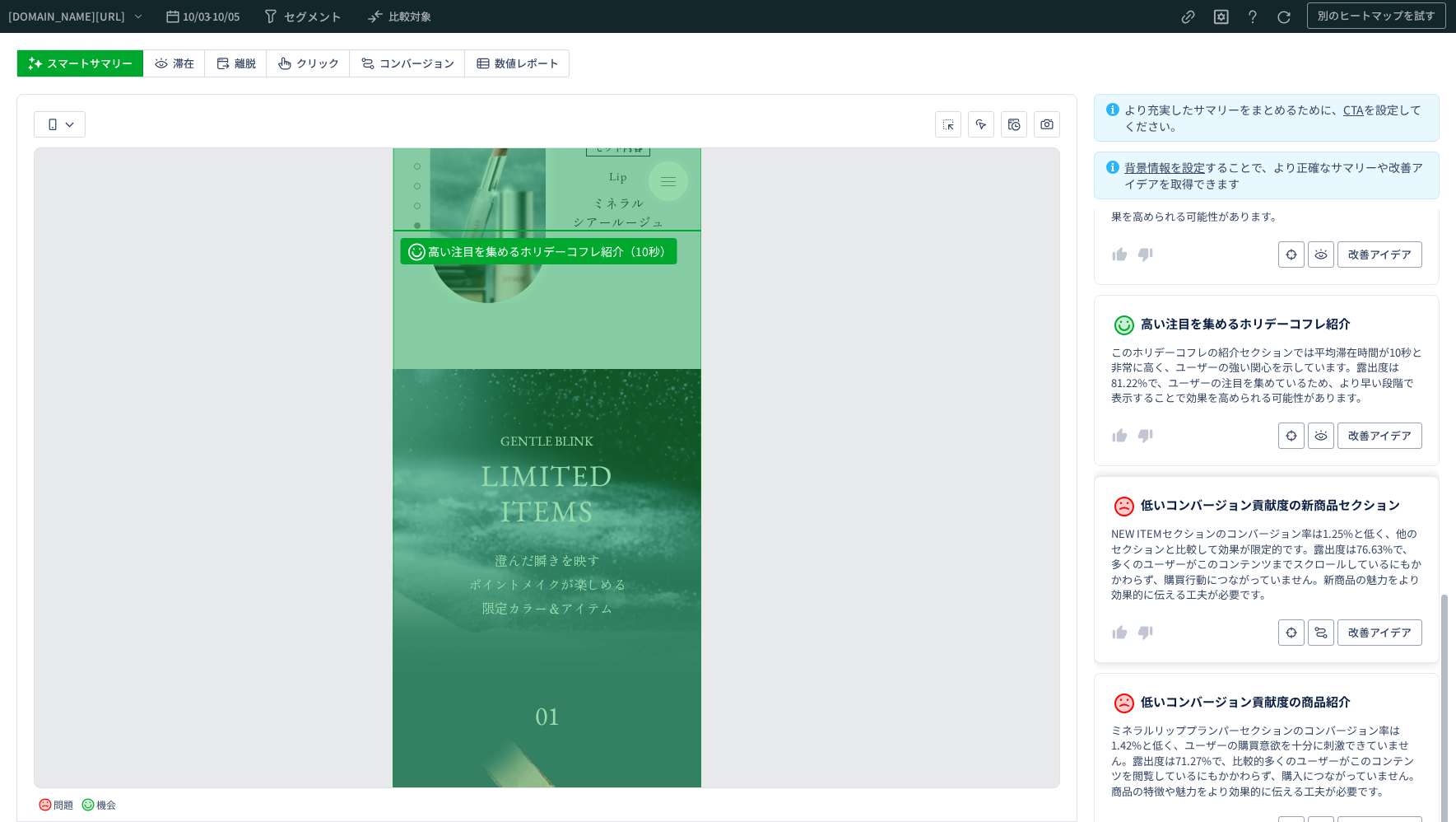
scroll to position [999, 0]
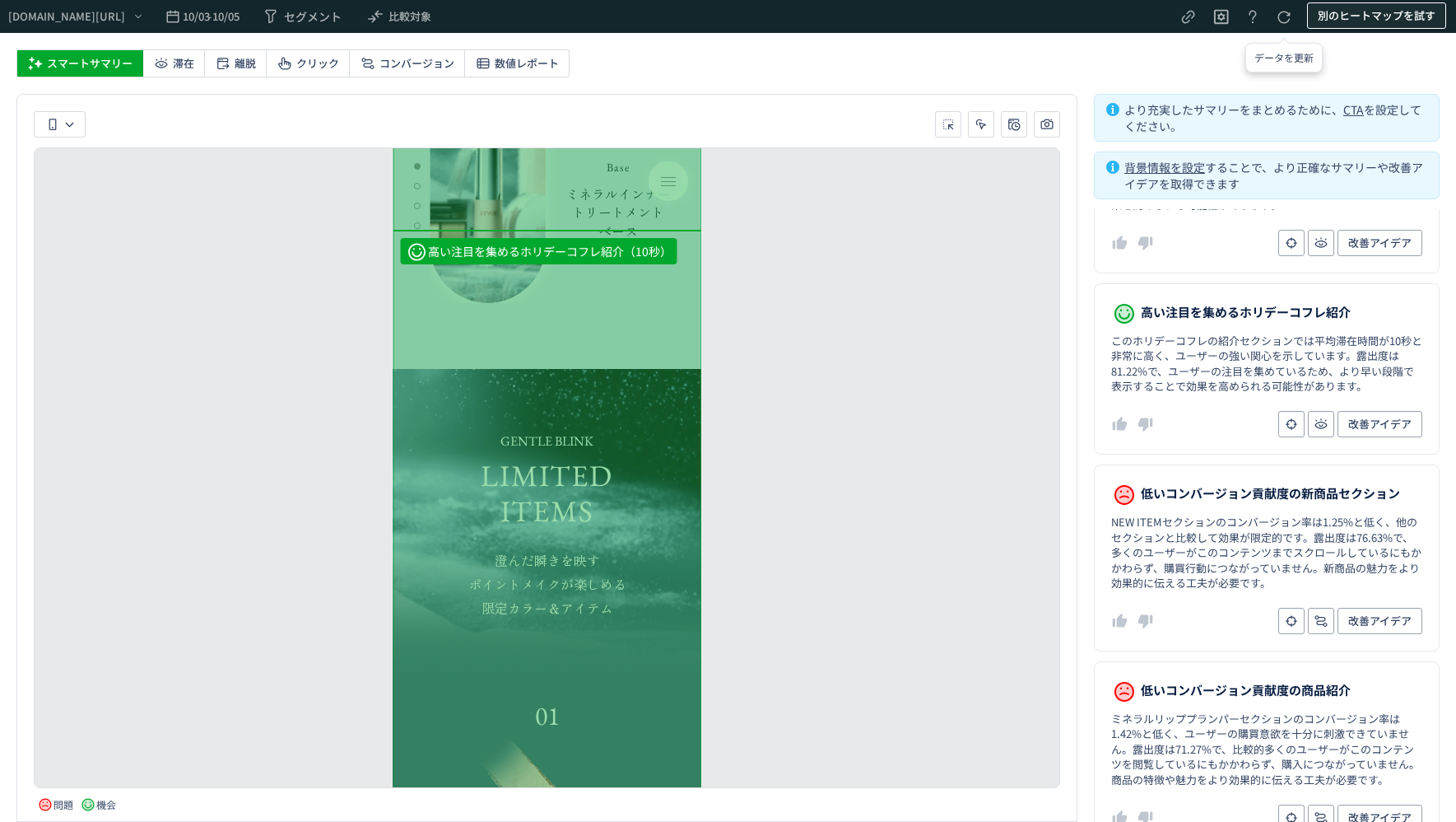
click at [1341, 14] on span "別のヒートマップを試す" at bounding box center [1376, 15] width 118 height 27
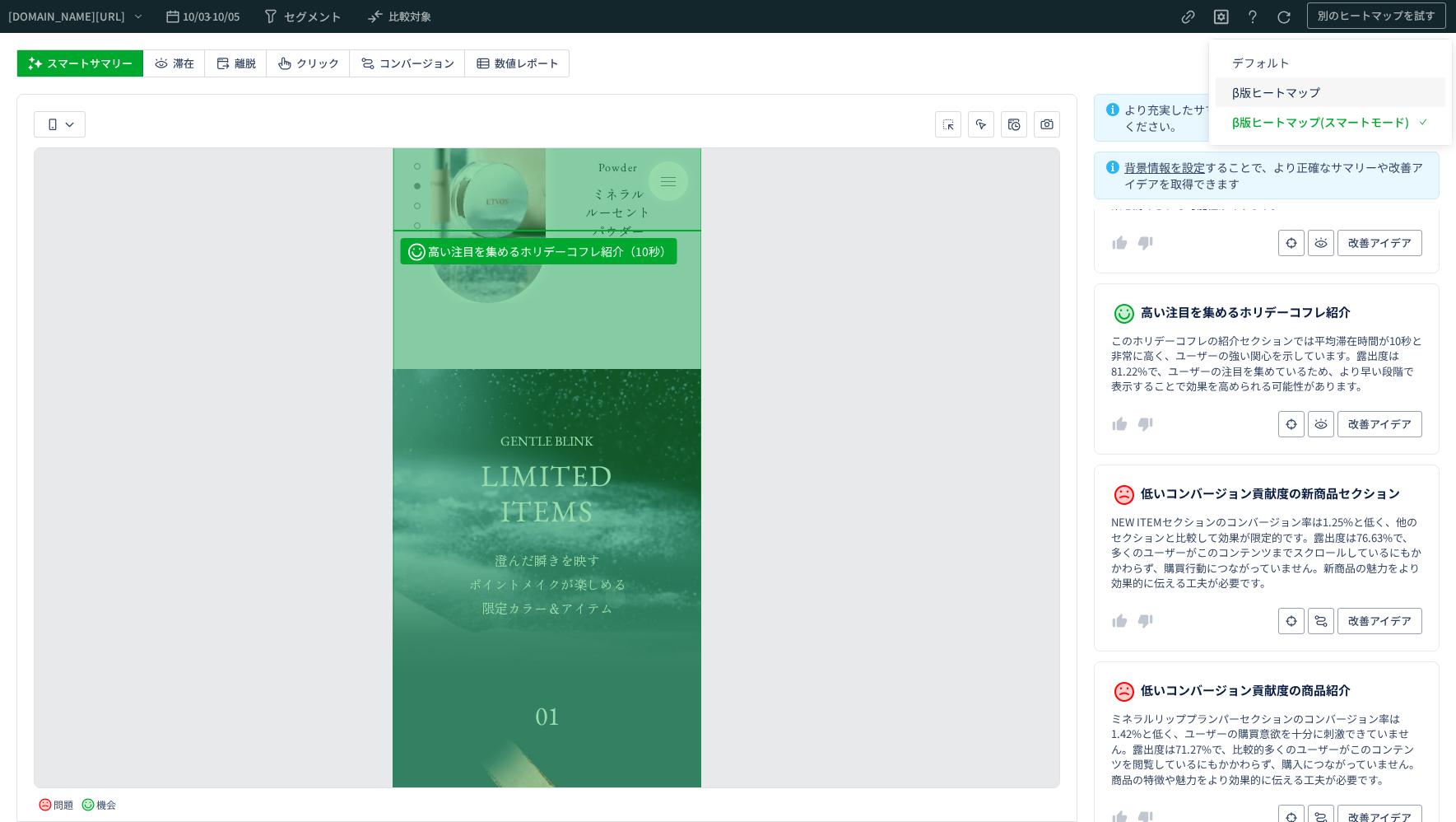
click at [1291, 95] on p "β版ヒートマップ" at bounding box center [1320, 92] width 177 height 30
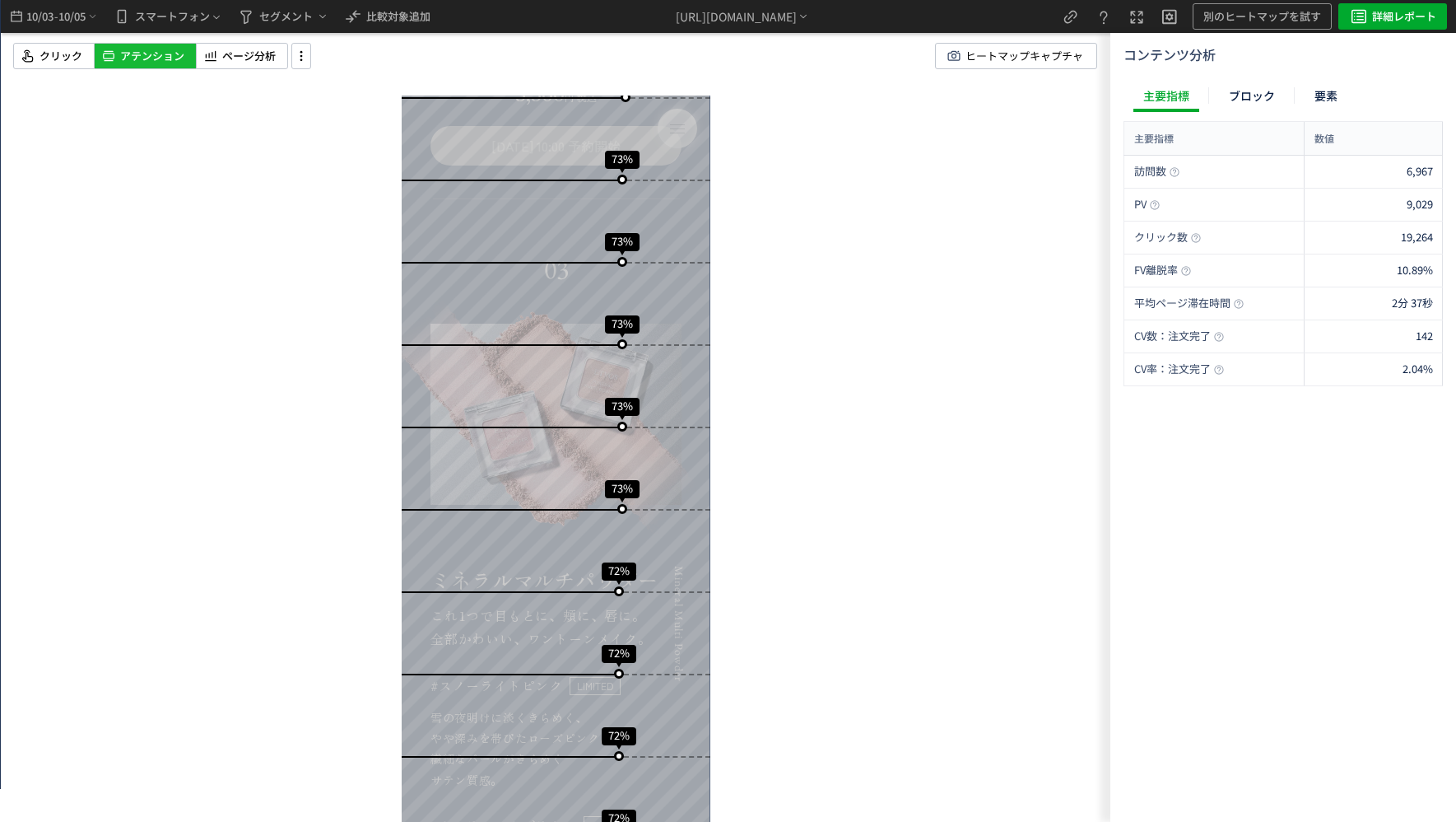
drag, startPoint x: 541, startPoint y: 283, endPoint x: 484, endPoint y: 473, distance: 198.4
click at [215, 48] on icon at bounding box center [210, 56] width 16 height 20
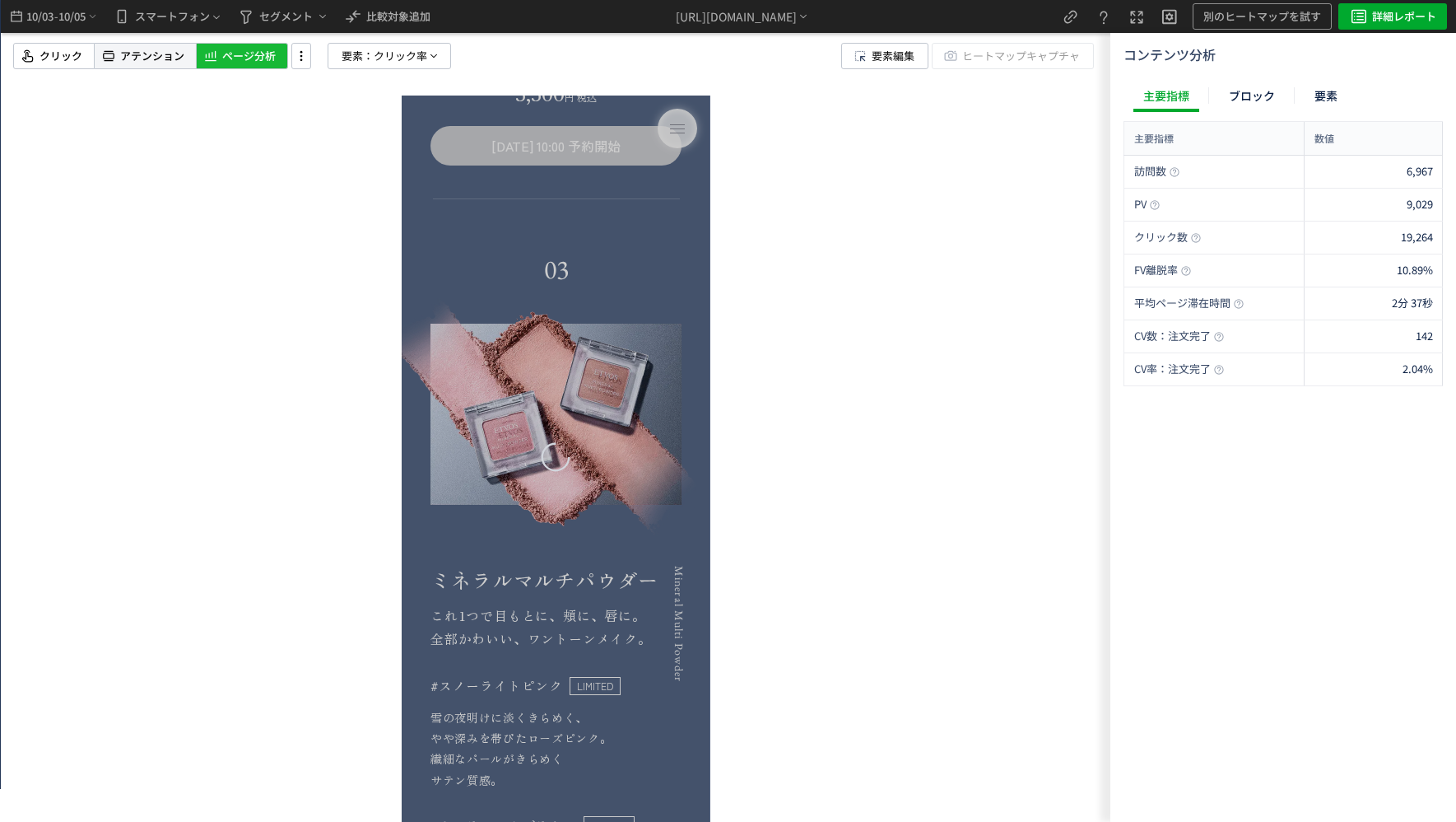
click at [153, 62] on span "アテンション" at bounding box center [152, 57] width 64 height 15
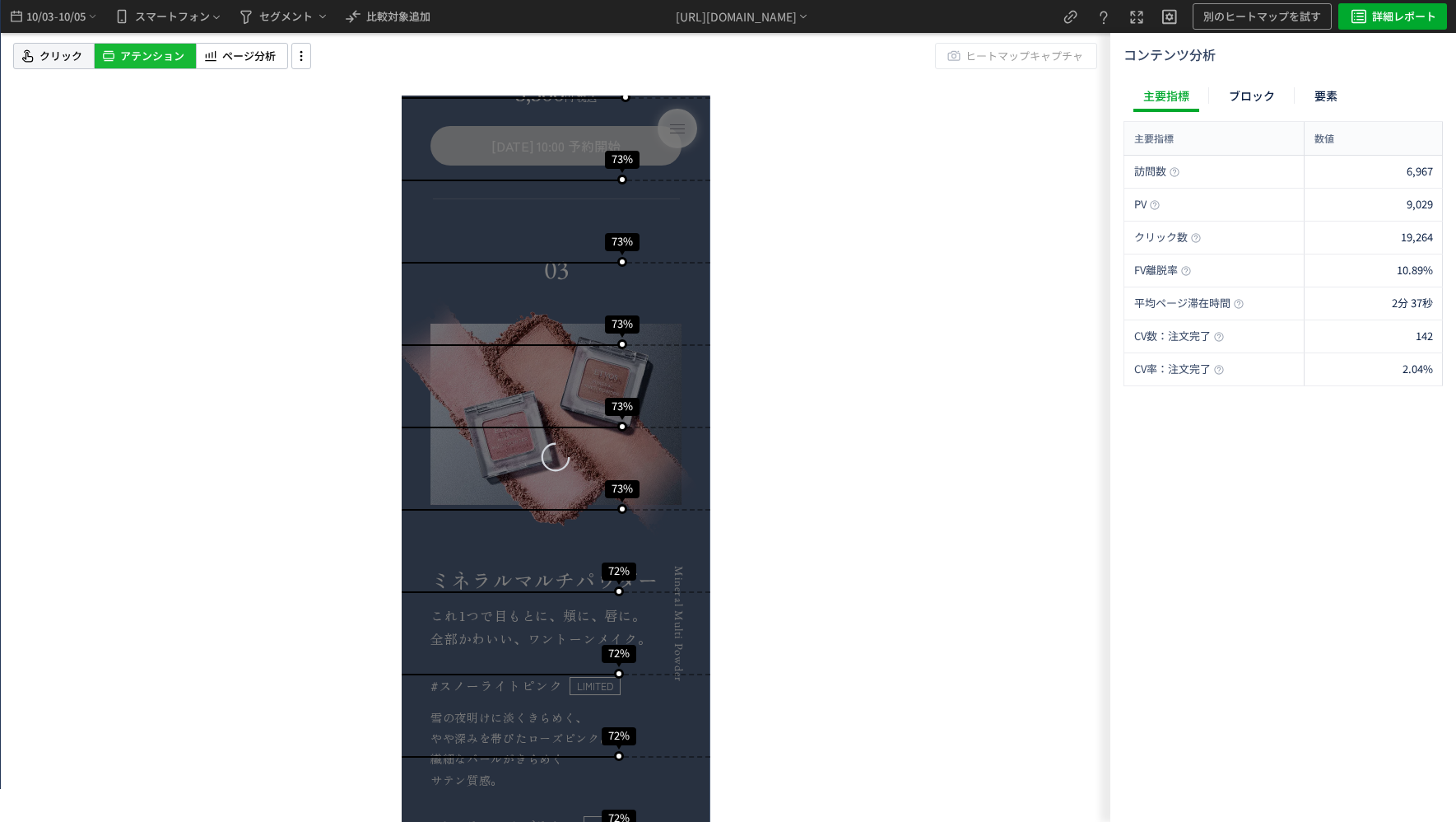
click at [81, 63] on span "クリック" at bounding box center [61, 57] width 43 height 15
click at [214, 59] on icon at bounding box center [210, 56] width 16 height 20
